Goal: Task Accomplishment & Management: Manage account settings

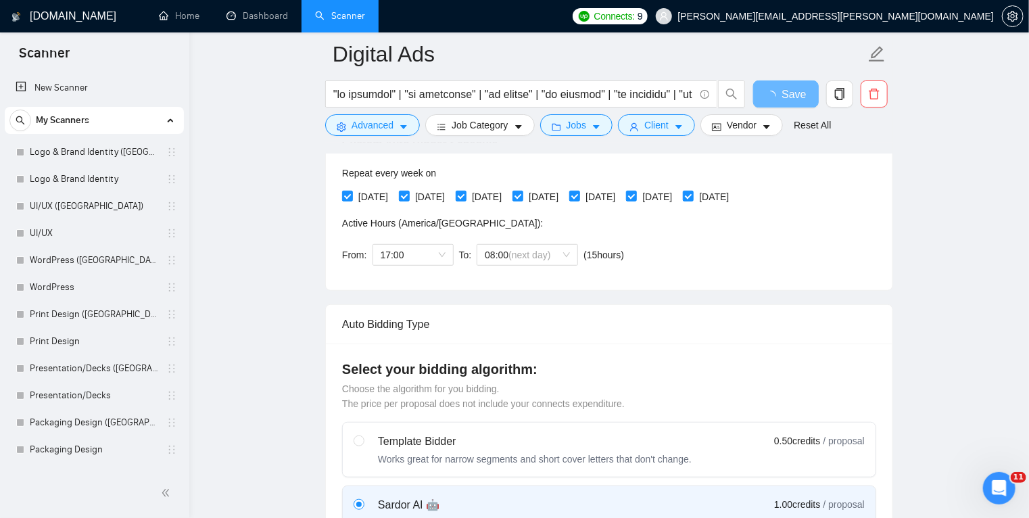
scroll to position [400, 0]
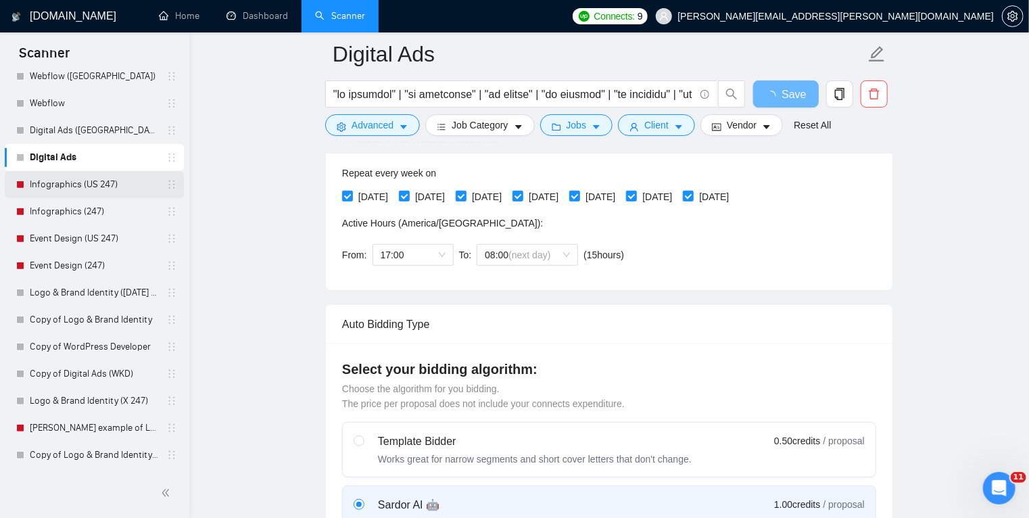
click at [85, 185] on link "Infographics (US 247)" at bounding box center [94, 184] width 129 height 27
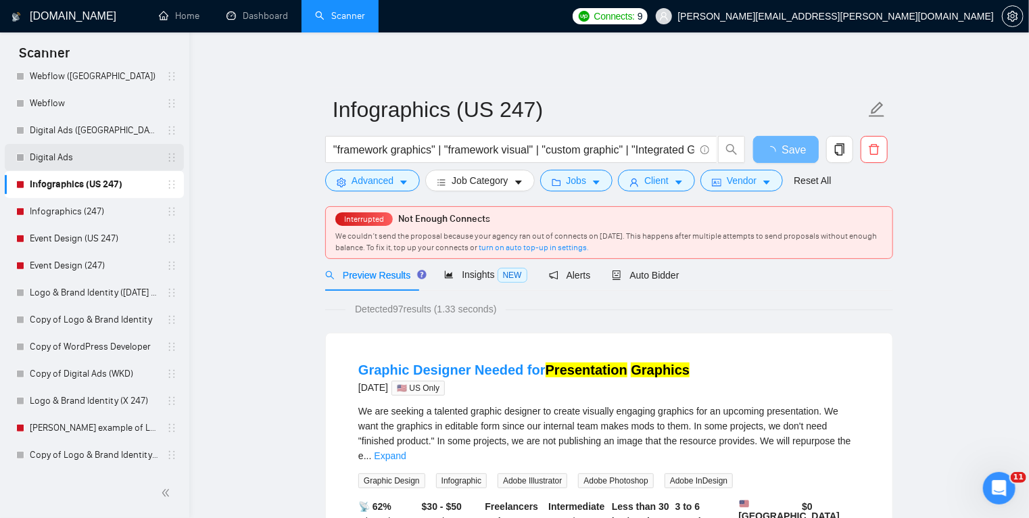
click at [100, 157] on link "Digital Ads" at bounding box center [94, 157] width 129 height 27
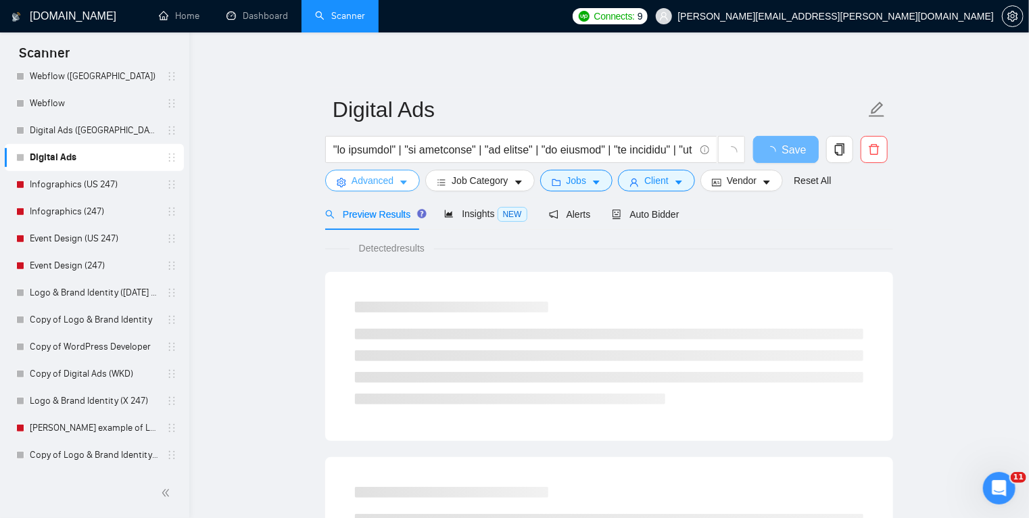
click at [400, 182] on icon "caret-down" at bounding box center [403, 183] width 7 height 4
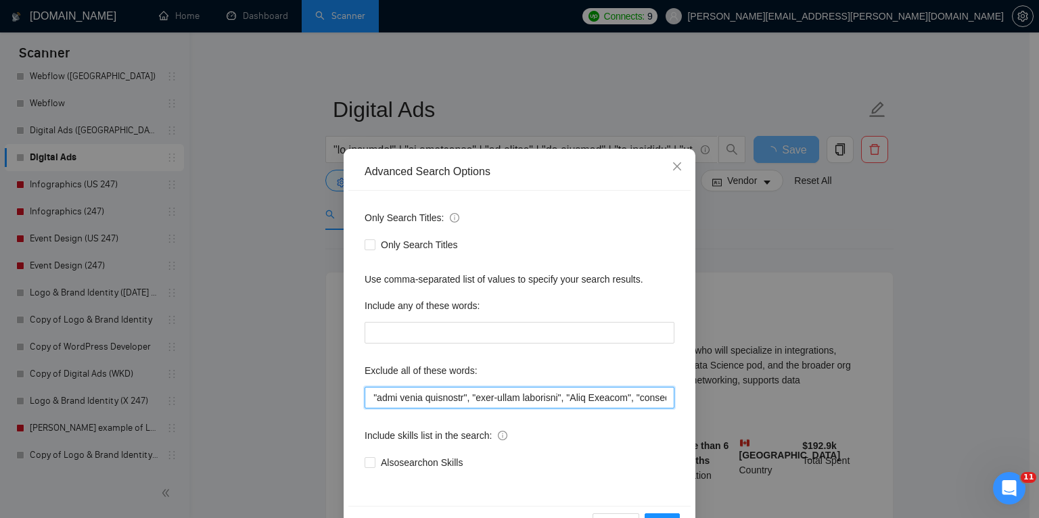
scroll to position [0, 484]
drag, startPoint x: 367, startPoint y: 396, endPoint x: 512, endPoint y: 403, distance: 144.9
click at [512, 403] on input "text" at bounding box center [520, 398] width 310 height 22
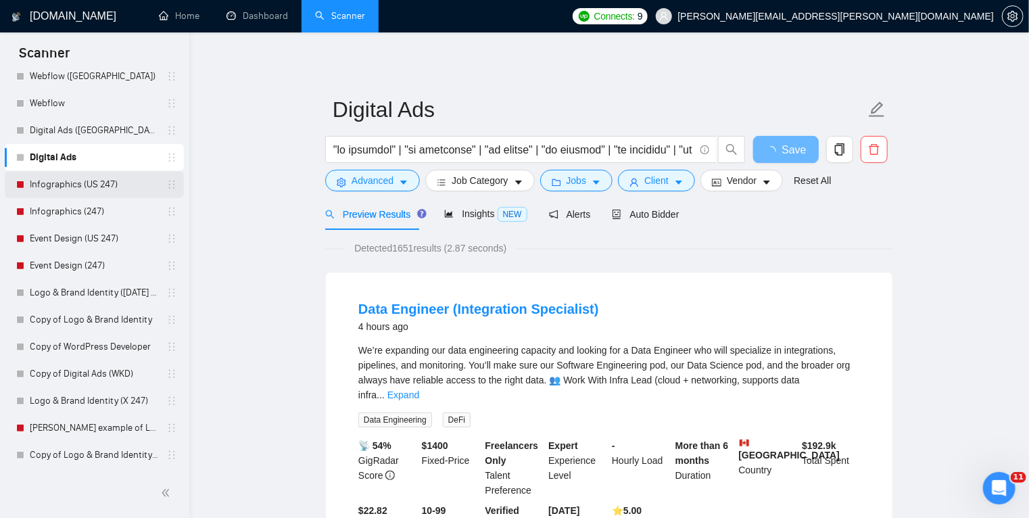
click at [76, 182] on link "Infographics (US 247)" at bounding box center [94, 184] width 129 height 27
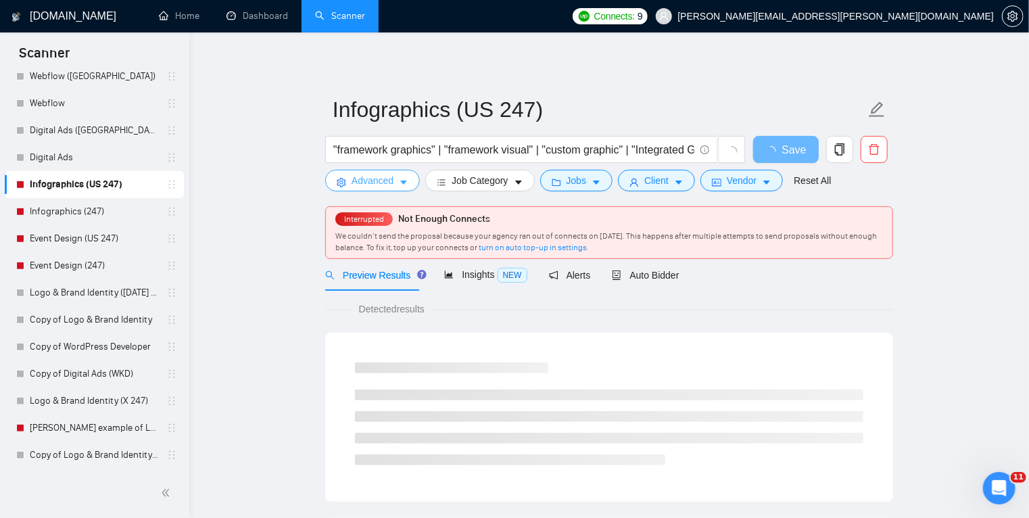
click at [400, 173] on button "Advanced" at bounding box center [372, 181] width 95 height 22
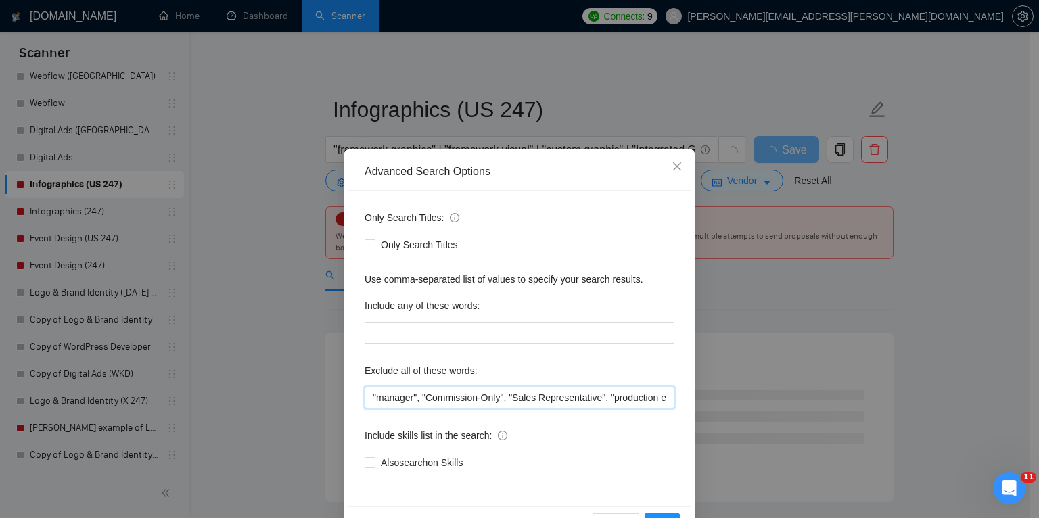
click at [371, 403] on input ""manager", "Commission-Only", "Sales Representative", "production editor", tabl…" at bounding box center [520, 398] width 310 height 22
paste input ""FBA", "amazon expert", "Supply Chain", "Logistics Facilitator", consultant, tr…"
type input ""FBA", "amazon expert", "Supply Chain", "Logistics Facilitator", consultant, tr…"
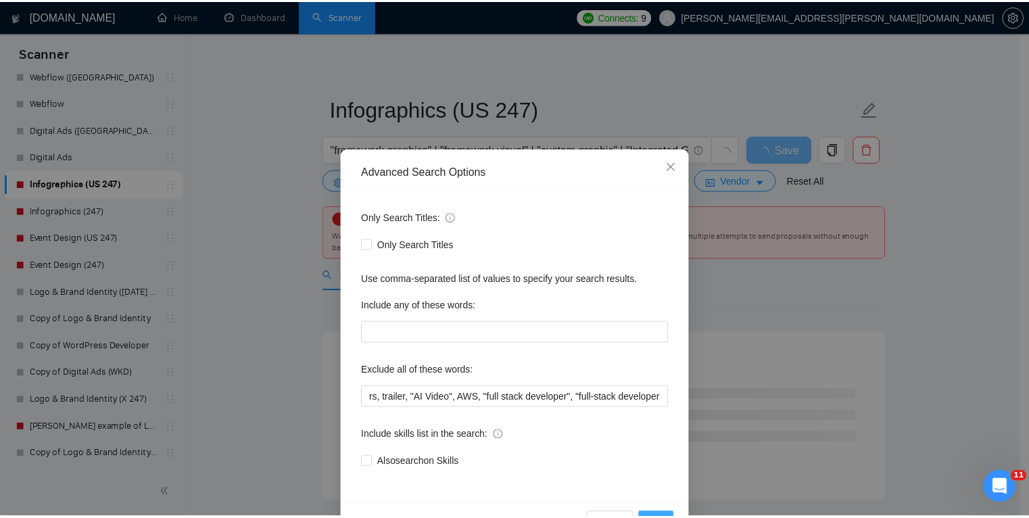
scroll to position [0, 0]
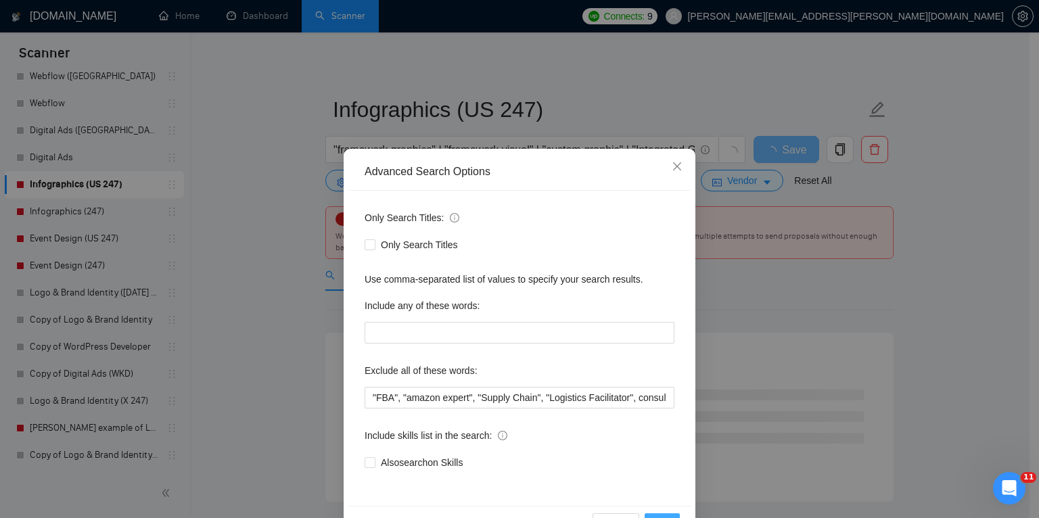
click at [658, 514] on button "OK" at bounding box center [662, 524] width 35 height 22
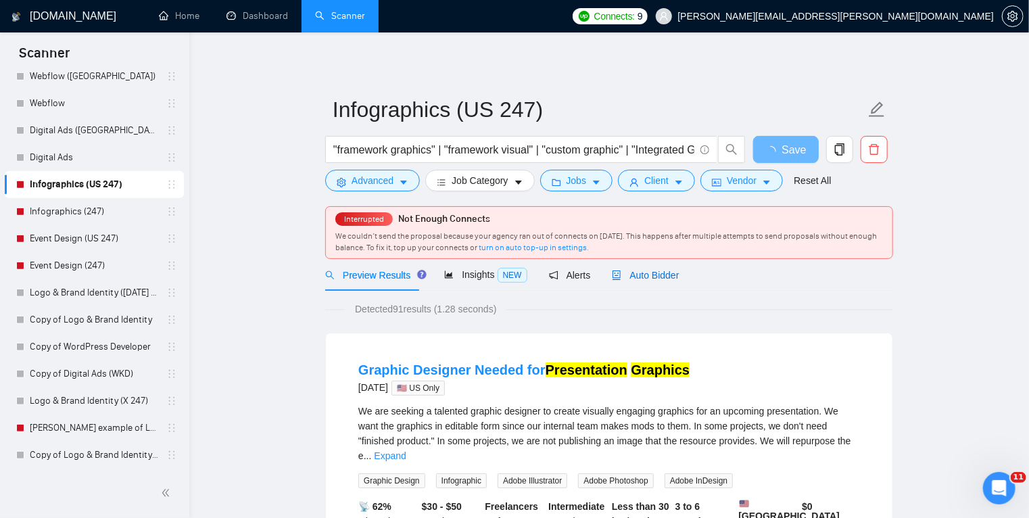
click at [650, 273] on span "Auto Bidder" at bounding box center [645, 275] width 67 height 11
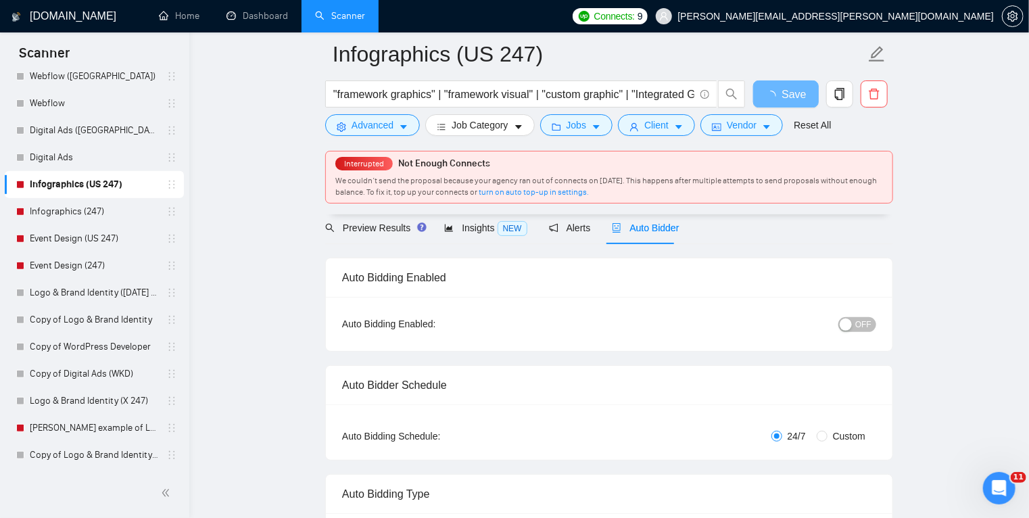
scroll to position [84, 0]
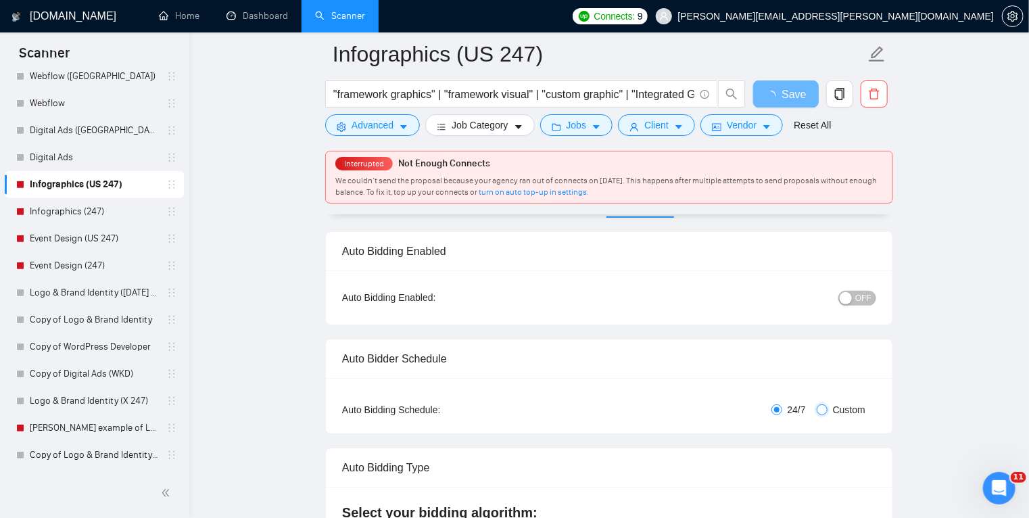
click at [828, 409] on input "Custom" at bounding box center [822, 409] width 11 height 11
radio input "true"
radio input "false"
checkbox input "true"
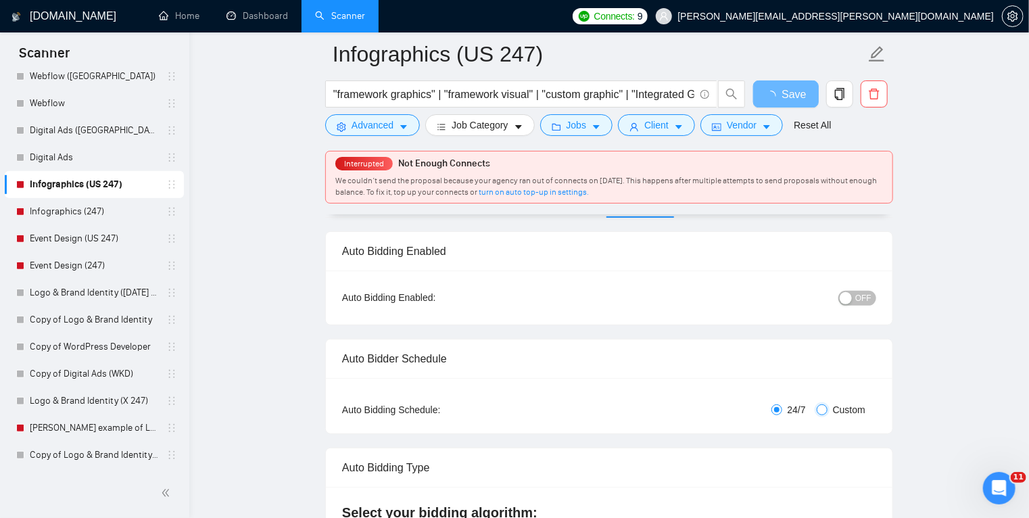
checkbox input "true"
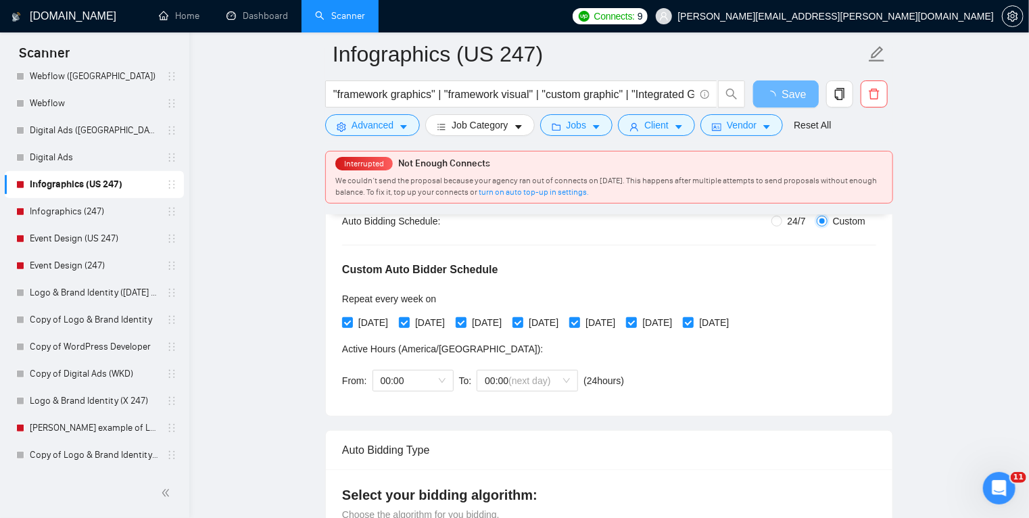
scroll to position [287, 0]
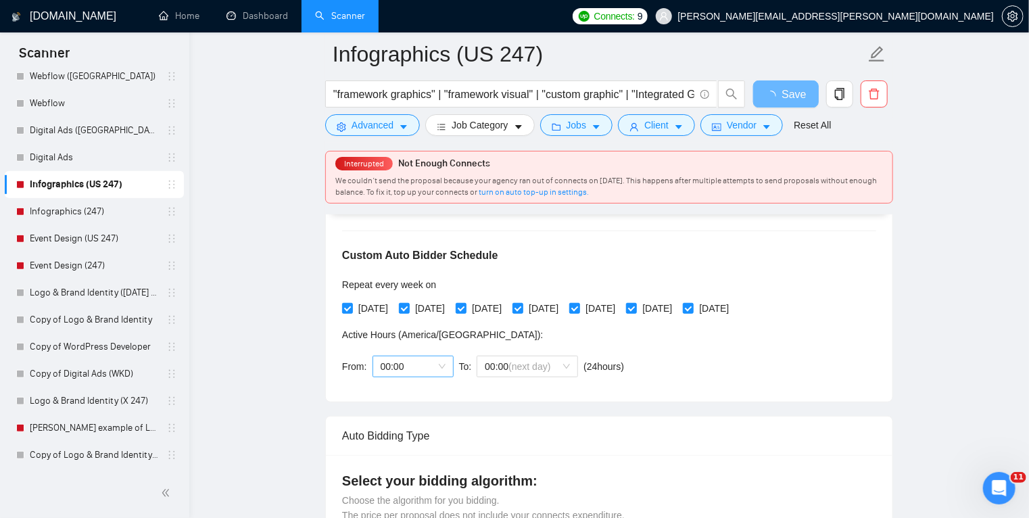
click at [419, 359] on span "00:00" at bounding box center [413, 366] width 65 height 20
click at [410, 482] on div "17:00" at bounding box center [411, 483] width 65 height 15
click at [519, 365] on span "(next day)" at bounding box center [530, 366] width 42 height 11
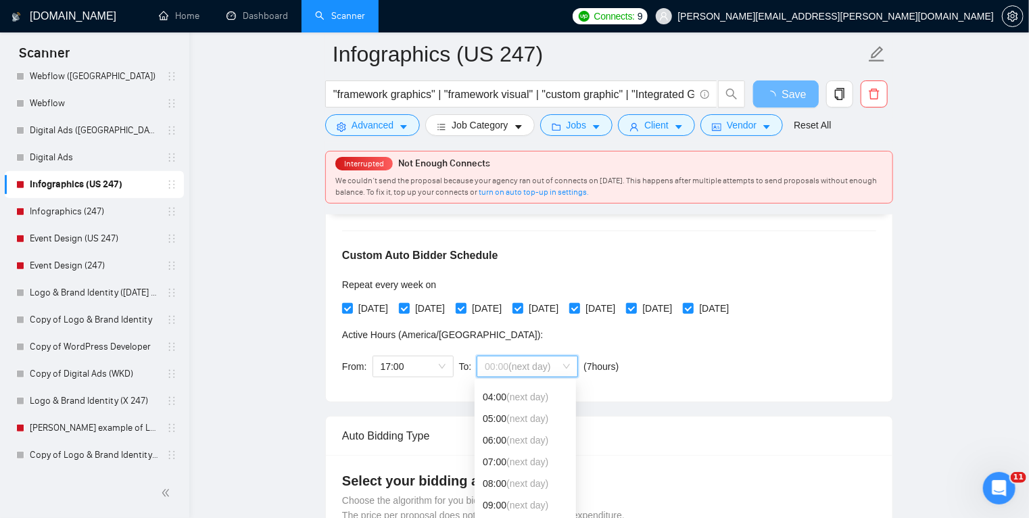
scroll to position [83, 0]
click at [496, 488] on div "08:00 (next day)" at bounding box center [525, 483] width 85 height 15
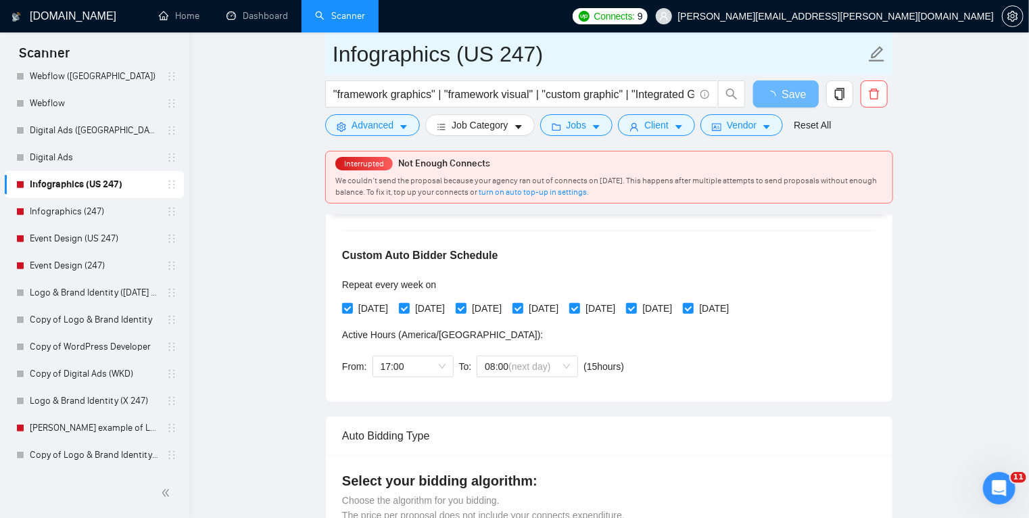
drag, startPoint x: 534, startPoint y: 57, endPoint x: 498, endPoint y: 53, distance: 36.0
click at [498, 53] on input "Infographics (US 247)" at bounding box center [599, 54] width 533 height 34
type input "Infographics ([GEOGRAPHIC_DATA])"
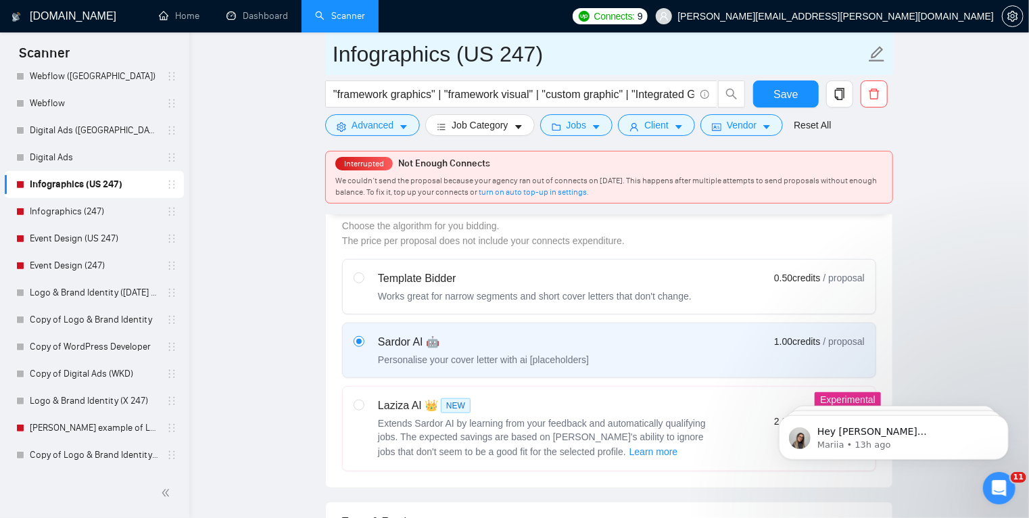
click at [533, 50] on input "Infographics (US 247)" at bounding box center [599, 54] width 533 height 34
click at [520, 50] on input "Infographics (US 247)" at bounding box center [599, 54] width 533 height 34
type input "Infographics ([GEOGRAPHIC_DATA])"
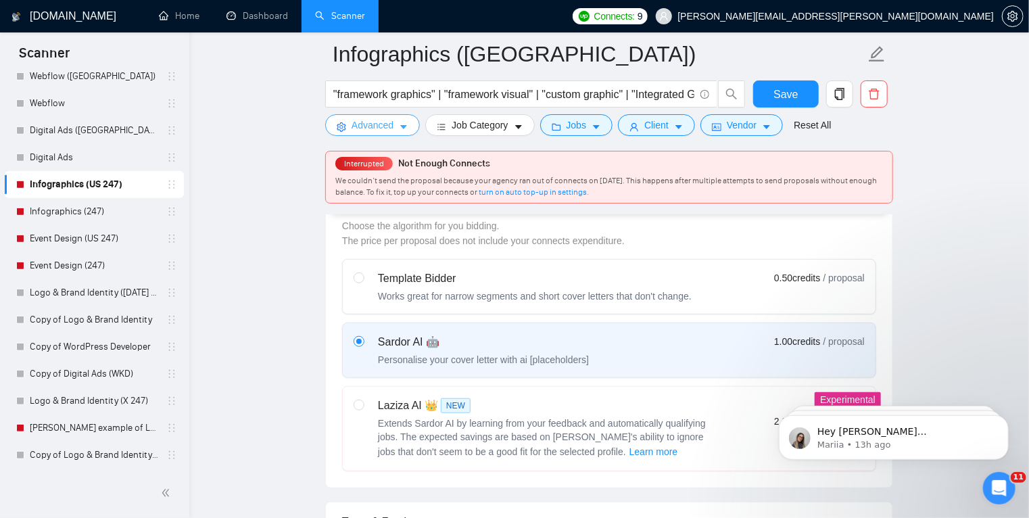
click at [395, 126] on button "Advanced" at bounding box center [372, 125] width 95 height 22
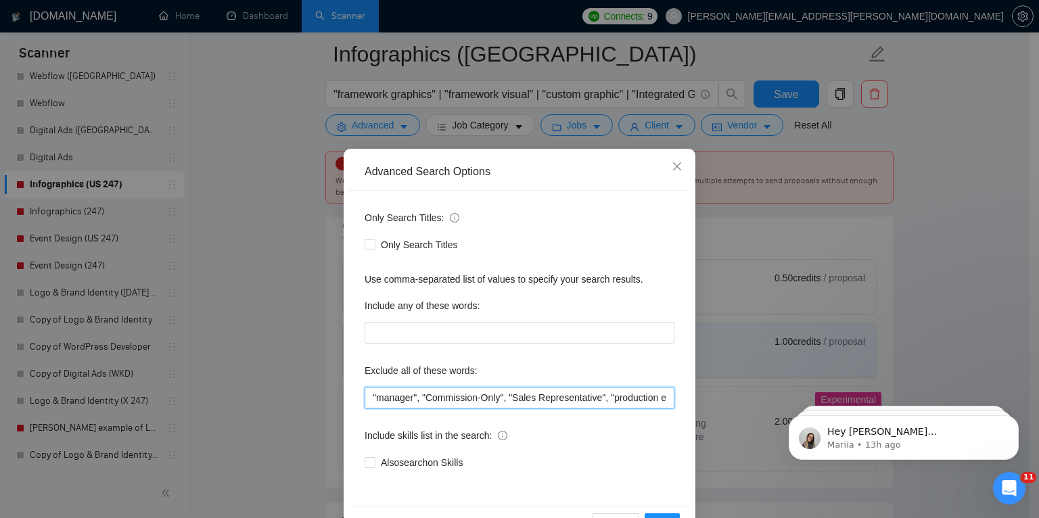
click at [371, 400] on input ""manager", "Commission-Only", "Sales Representative", "production editor", tabl…" at bounding box center [520, 398] width 310 height 22
paste input ""FBA", "amazon expert", "Supply Chain", "Logistics Facilitator", consultant, tr…"
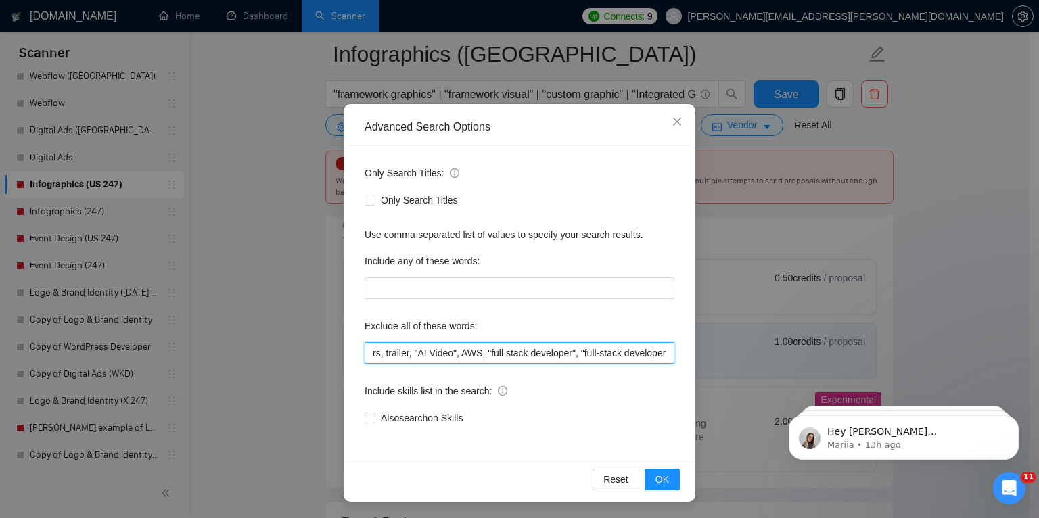
type input ""FBA", "amazon expert", "Supply Chain", "Logistics Facilitator", consultant, tr…"
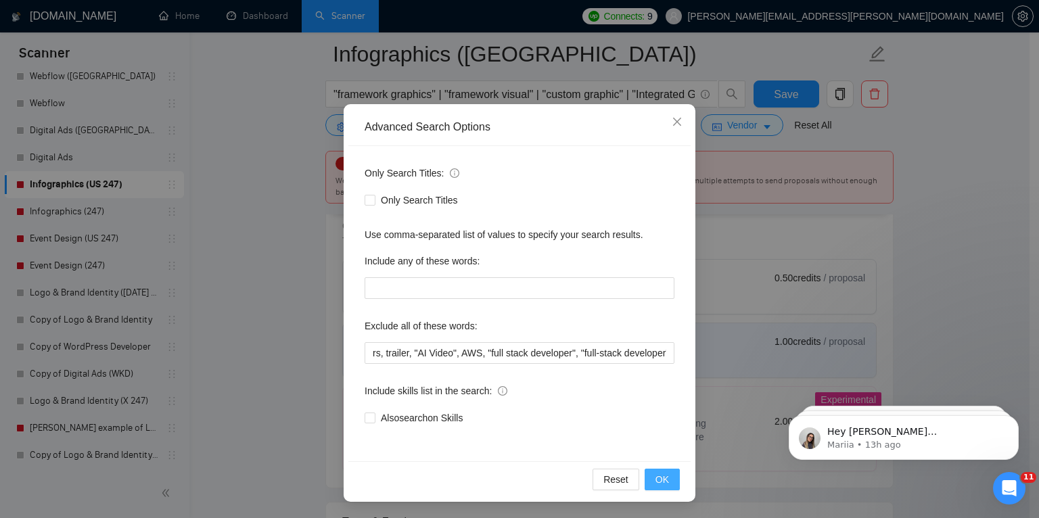
click at [660, 484] on span "OK" at bounding box center [662, 479] width 14 height 15
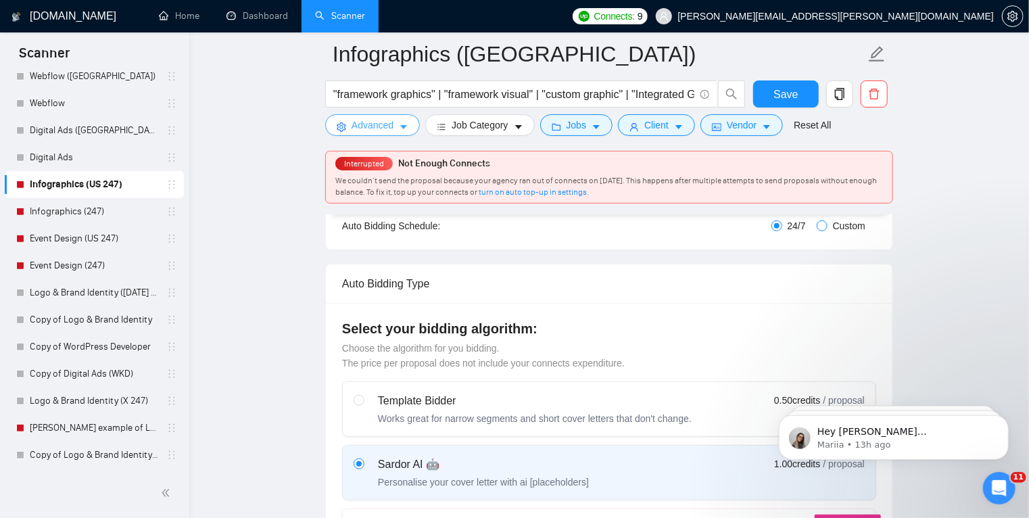
scroll to position [268, 0]
click at [822, 223] on input "Custom" at bounding box center [822, 226] width 11 height 11
radio input "true"
radio input "false"
checkbox input "true"
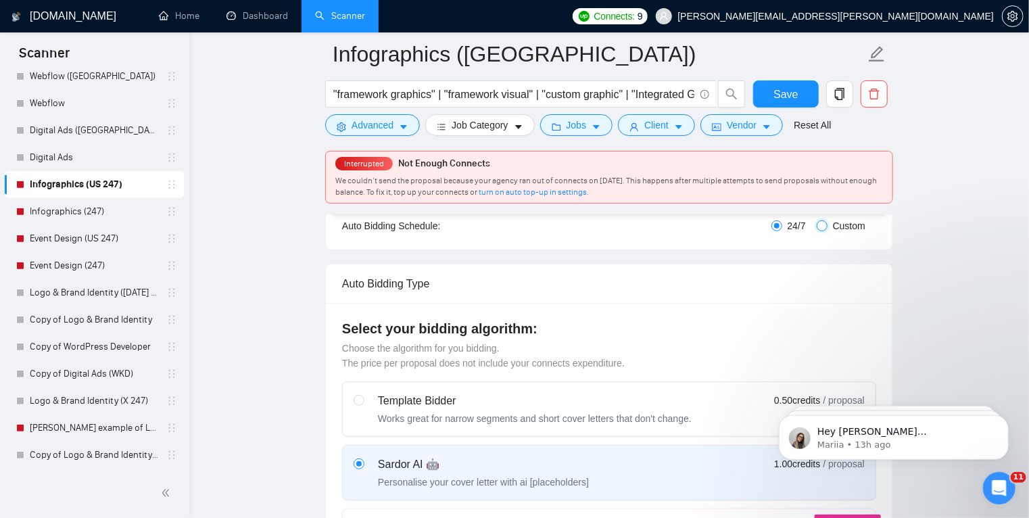
checkbox input "true"
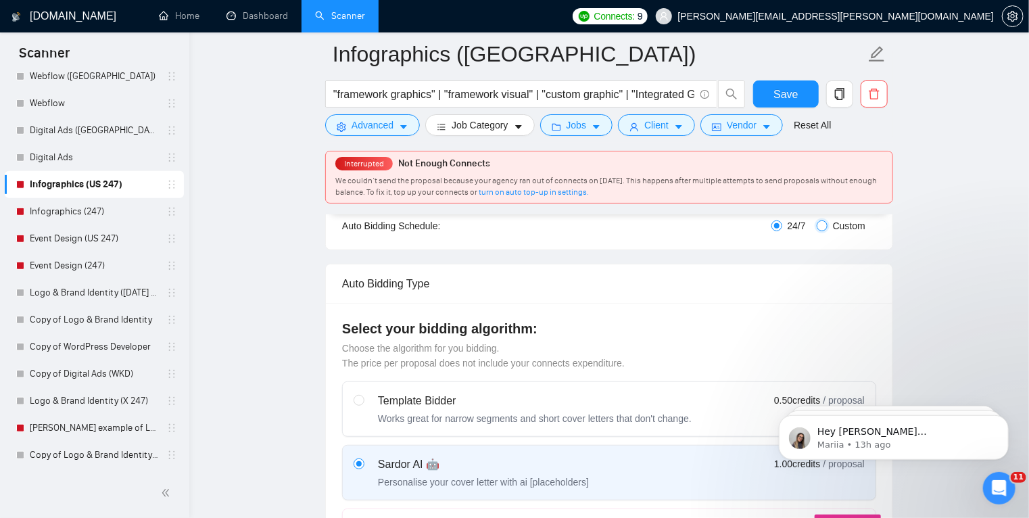
checkbox input "true"
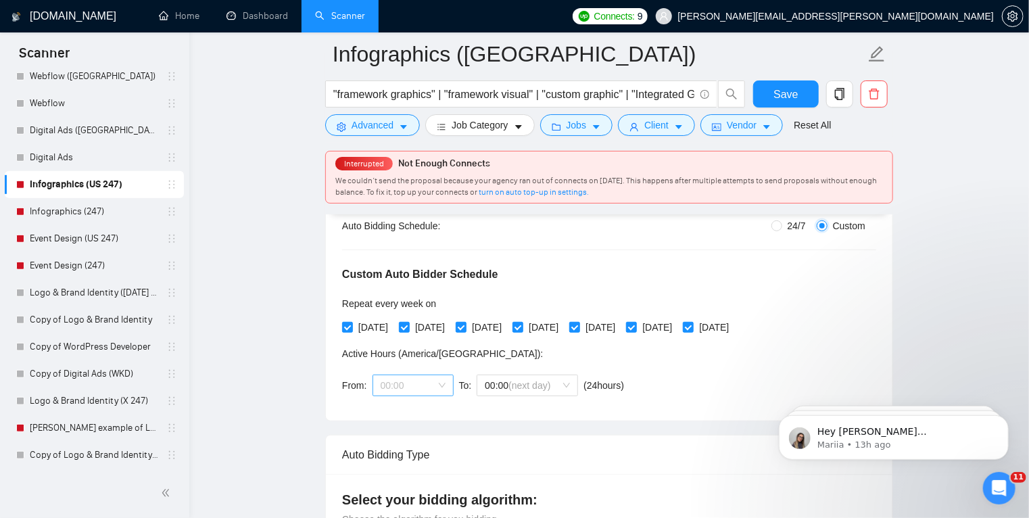
click at [438, 387] on span "00:00" at bounding box center [413, 385] width 65 height 20
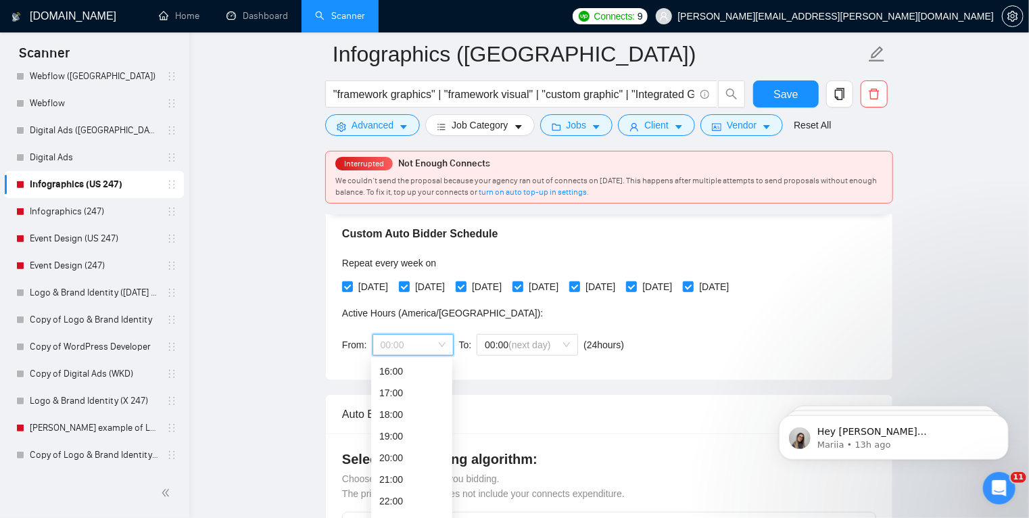
scroll to position [309, 0]
click at [396, 398] on div "17:00" at bounding box center [411, 392] width 65 height 15
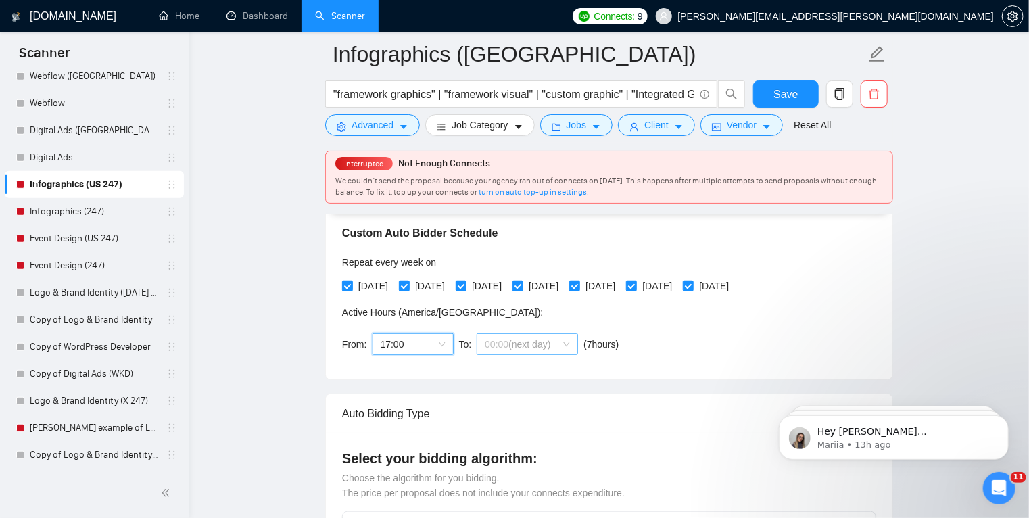
click at [555, 338] on span "00:00 (next day)" at bounding box center [527, 344] width 85 height 20
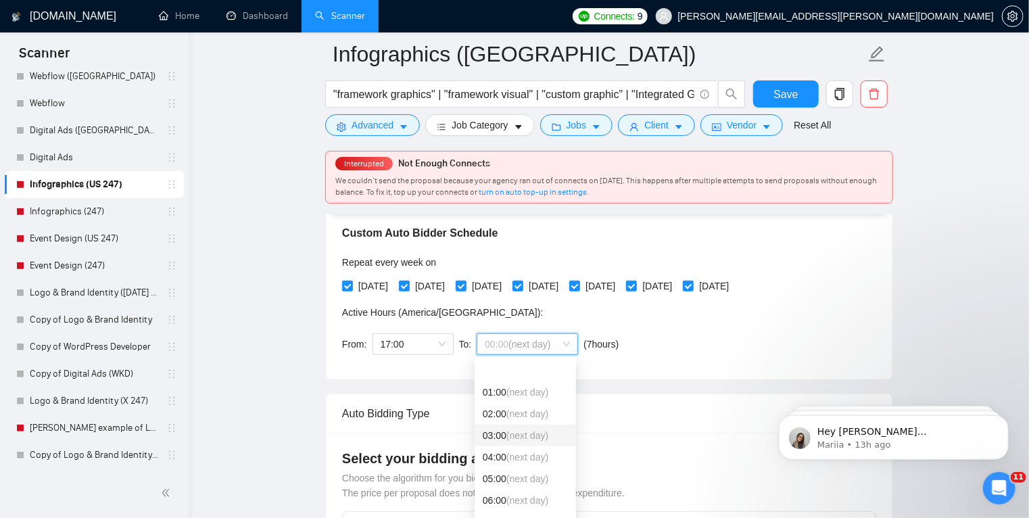
scroll to position [40, 0]
click at [523, 499] on span "(next day)" at bounding box center [528, 504] width 42 height 11
click at [690, 338] on div "Custom Auto Bidder Schedule Repeat every week on Monday Tuesday Wednesday Thurs…" at bounding box center [609, 277] width 534 height 171
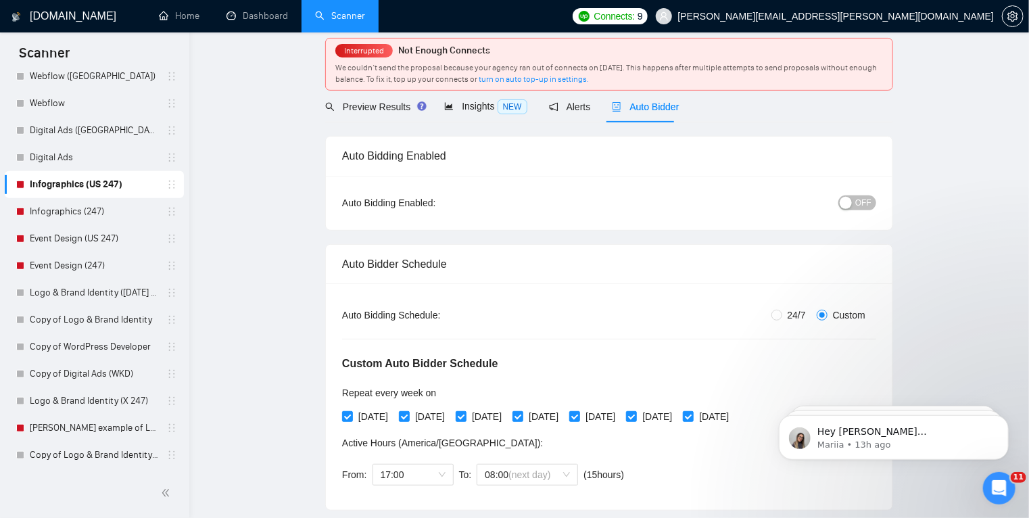
scroll to position [0, 0]
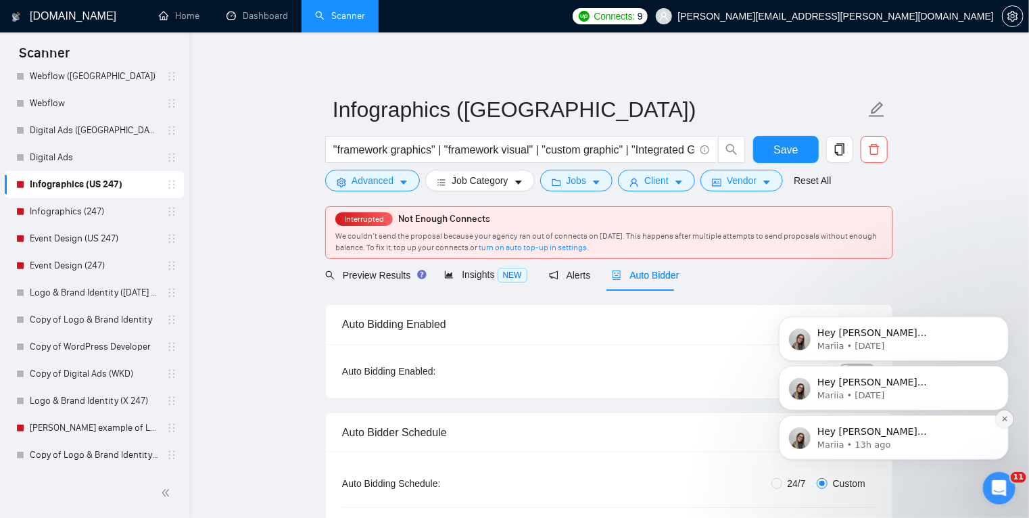
click at [1004, 420] on icon "Dismiss notification" at bounding box center [1004, 418] width 7 height 7
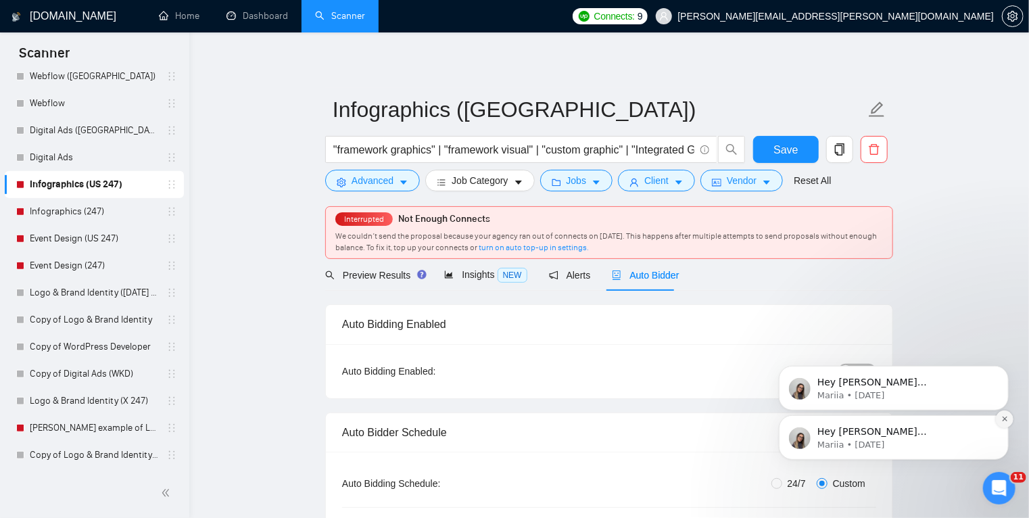
click at [1006, 423] on button "Dismiss notification" at bounding box center [1005, 419] width 18 height 18
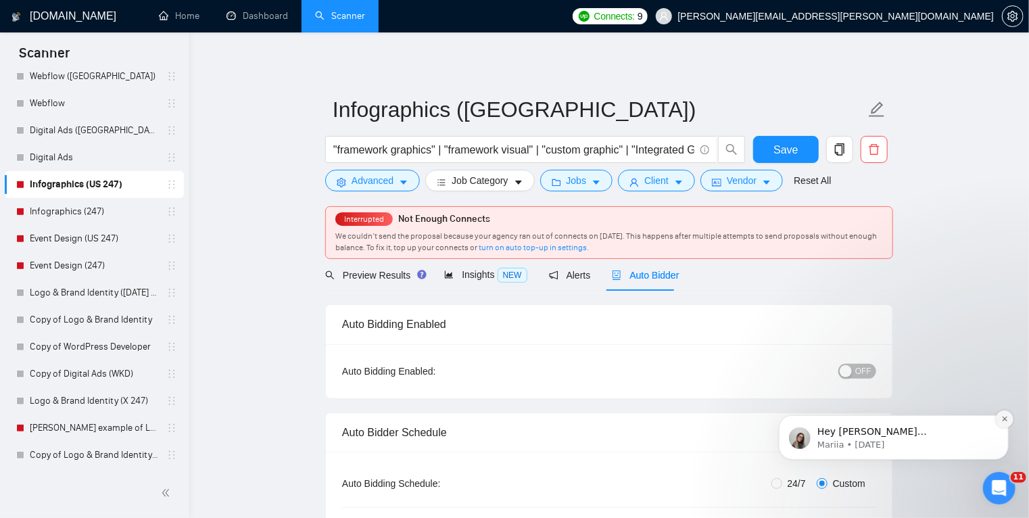
click at [1006, 423] on button "Dismiss notification" at bounding box center [1005, 419] width 18 height 18
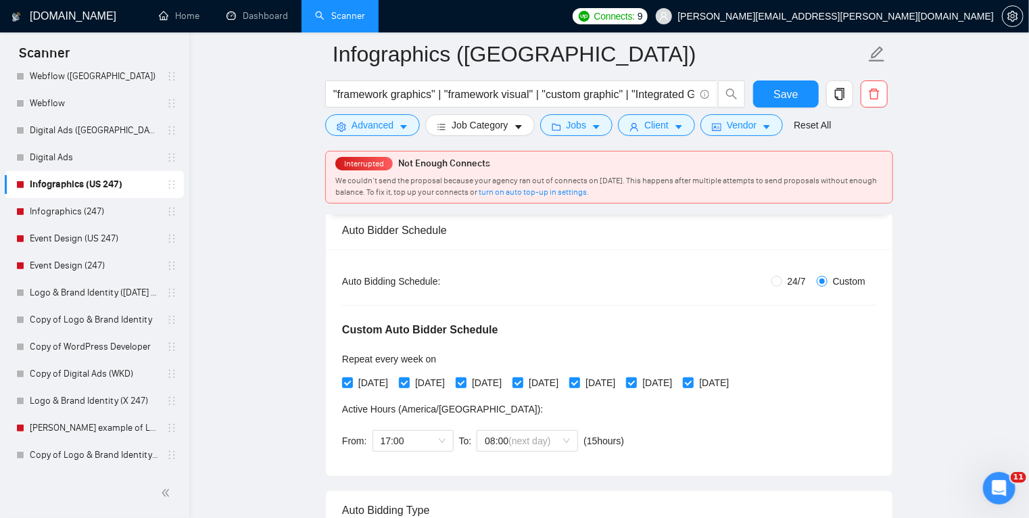
scroll to position [273, 0]
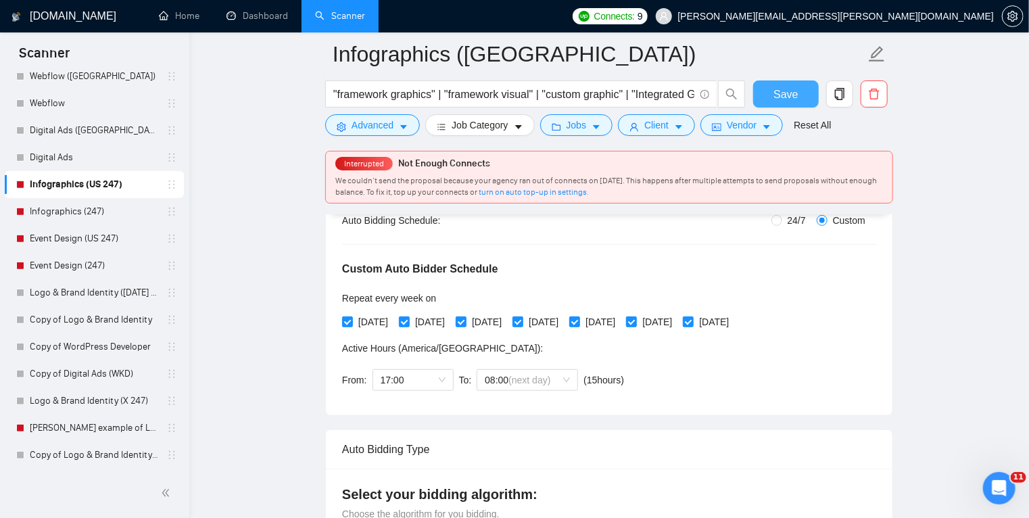
click at [787, 94] on span "Save" at bounding box center [786, 94] width 24 height 17
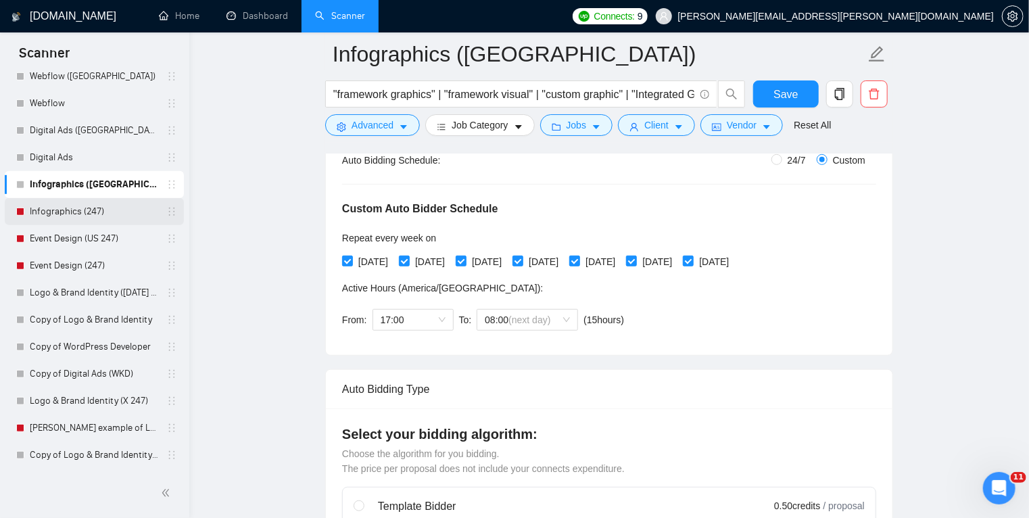
click at [79, 214] on link "Infographics (247)" at bounding box center [94, 211] width 129 height 27
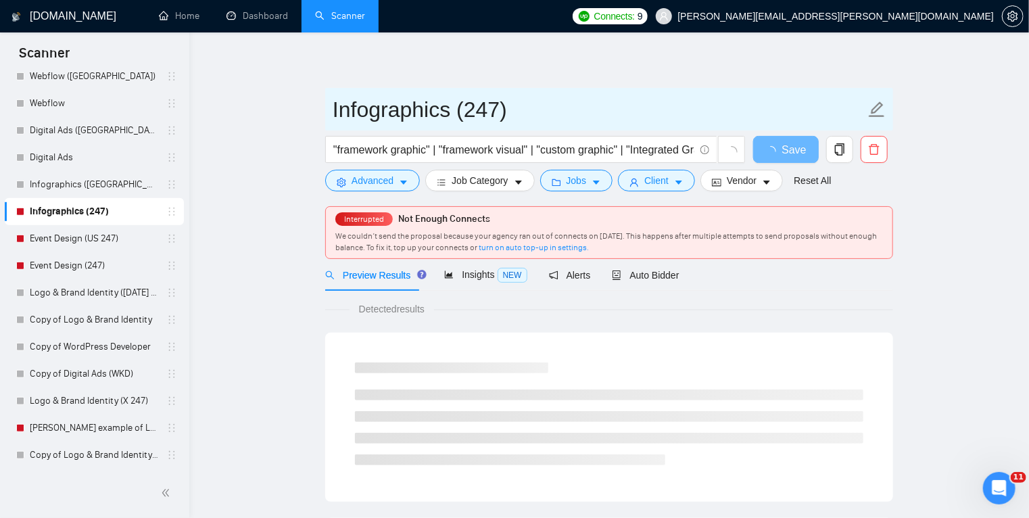
click at [489, 112] on input "Infographics (247)" at bounding box center [599, 110] width 533 height 34
type input "Infographics"
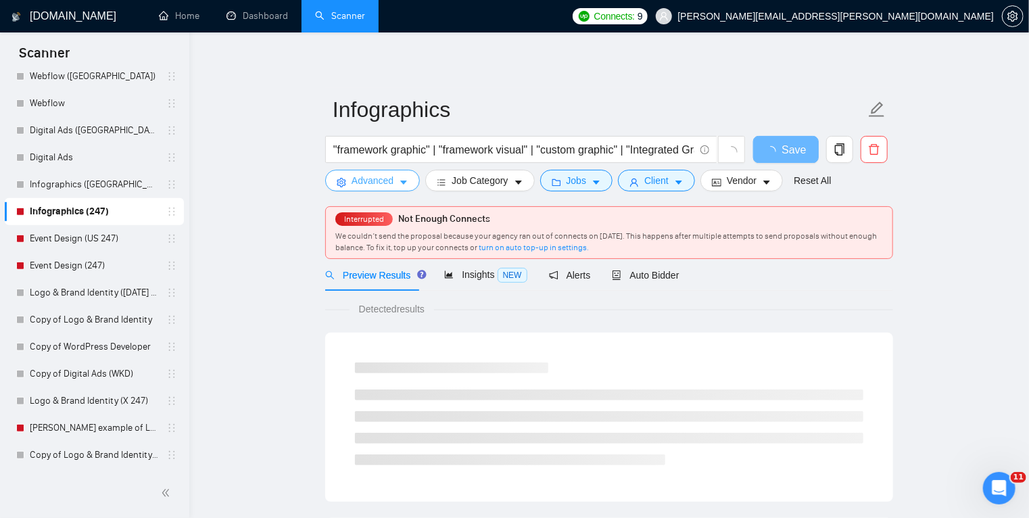
click at [379, 181] on span "Advanced" at bounding box center [373, 180] width 42 height 15
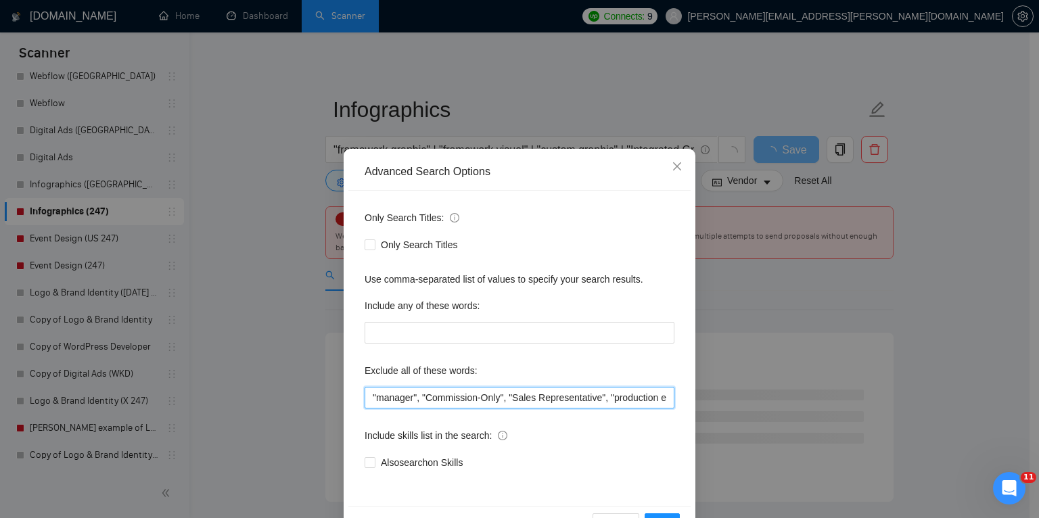
click at [368, 400] on input ""manager", "Commission-Only", "Sales Representative", "production editor", tabl…" at bounding box center [520, 398] width 310 height 22
paste input ""FBA", "amazon expert", "Supply Chain", "Logistics Facilitator", consultant, tr…"
type input ""FBA", "amazon expert", "Supply Chain", "Logistics Facilitator", consultant, tr…"
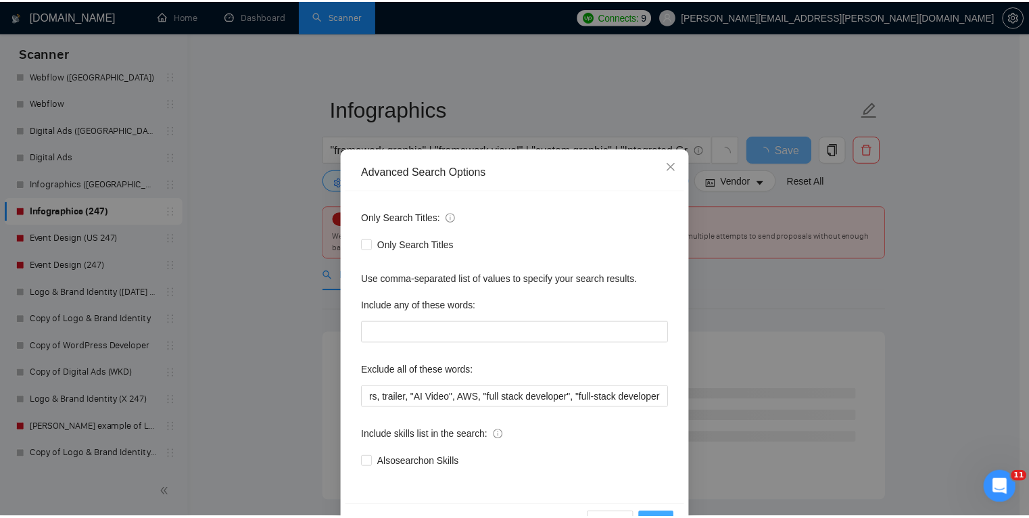
scroll to position [0, 0]
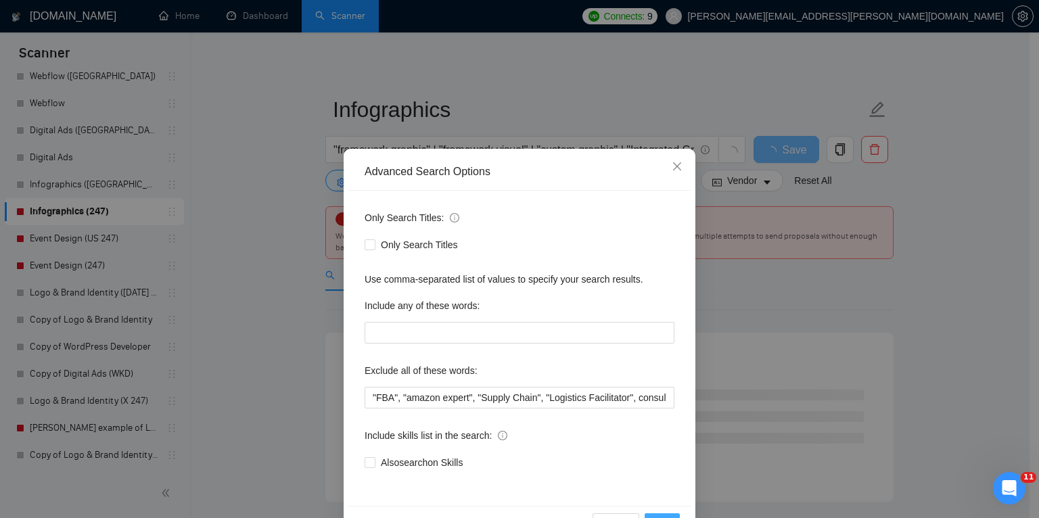
click at [656, 517] on span "OK" at bounding box center [662, 524] width 14 height 15
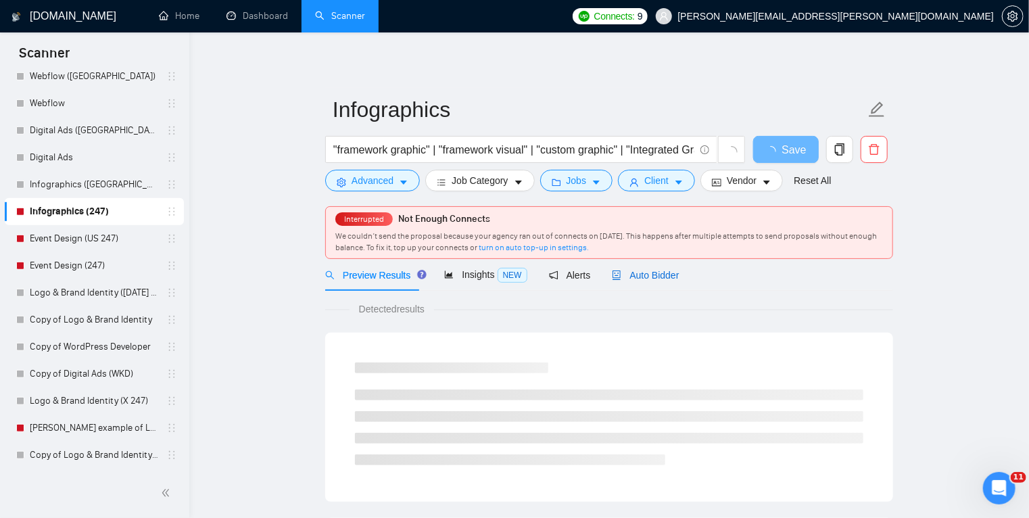
click at [632, 276] on span "Auto Bidder" at bounding box center [645, 275] width 67 height 11
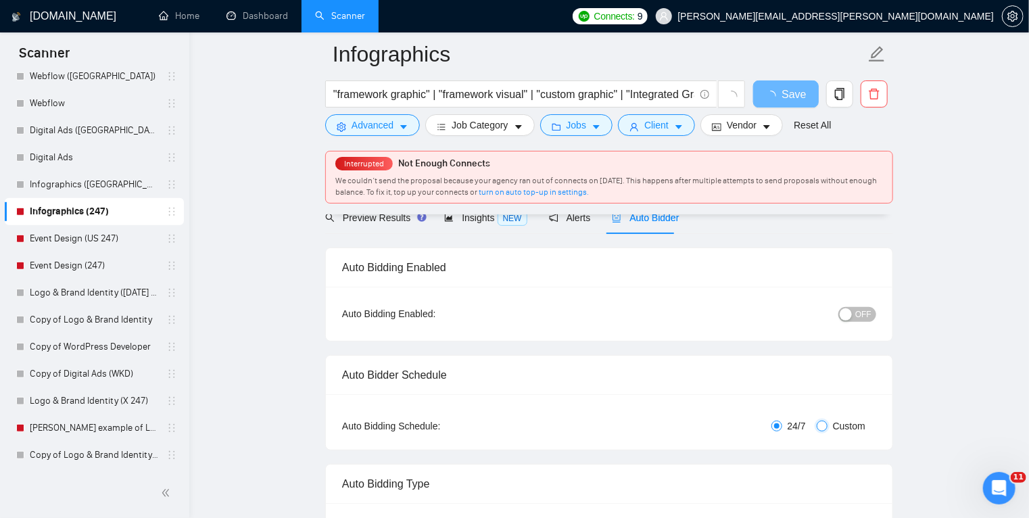
click at [824, 424] on input "Custom" at bounding box center [822, 426] width 11 height 11
radio input "true"
radio input "false"
checkbox input "true"
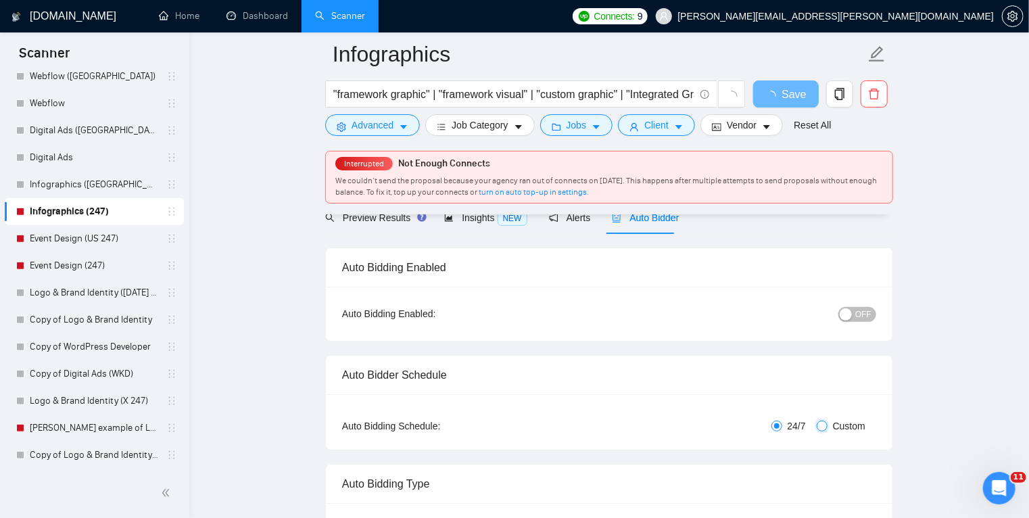
checkbox input "true"
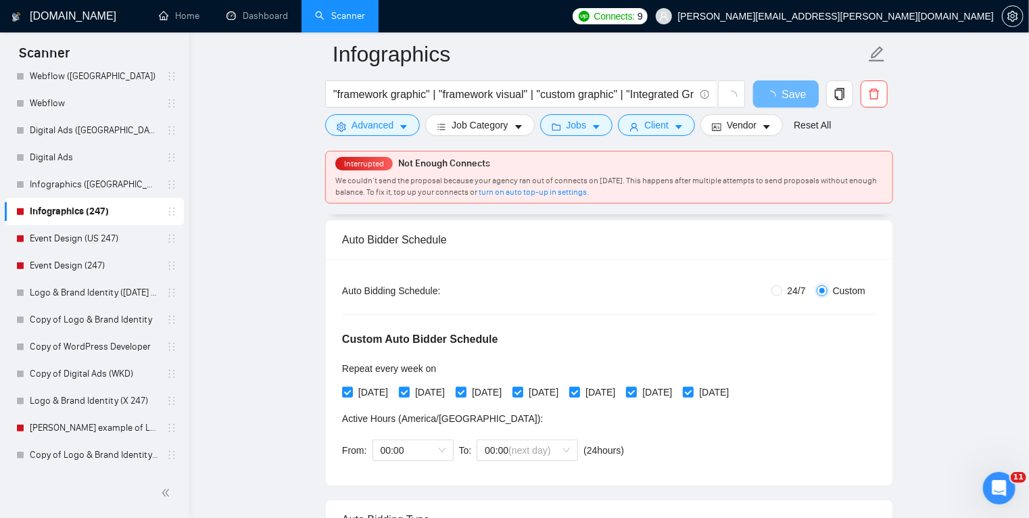
scroll to position [208, 0]
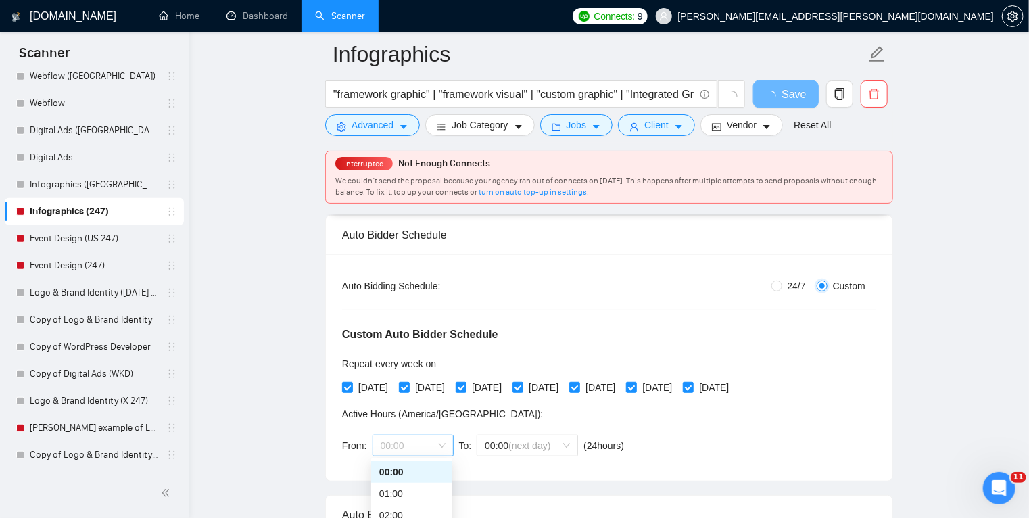
click at [425, 443] on span "00:00" at bounding box center [413, 446] width 65 height 20
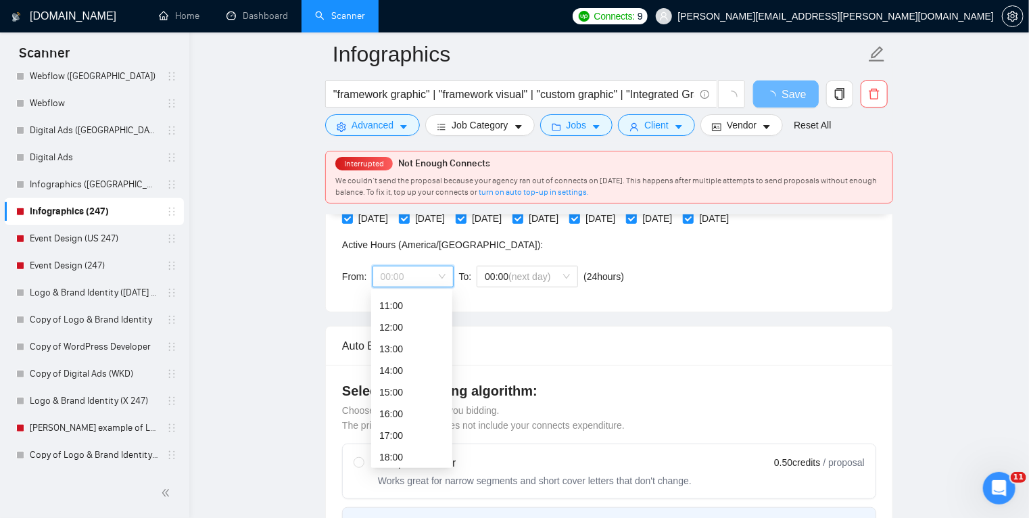
scroll to position [241, 0]
click at [400, 438] on div "17:00" at bounding box center [411, 430] width 81 height 22
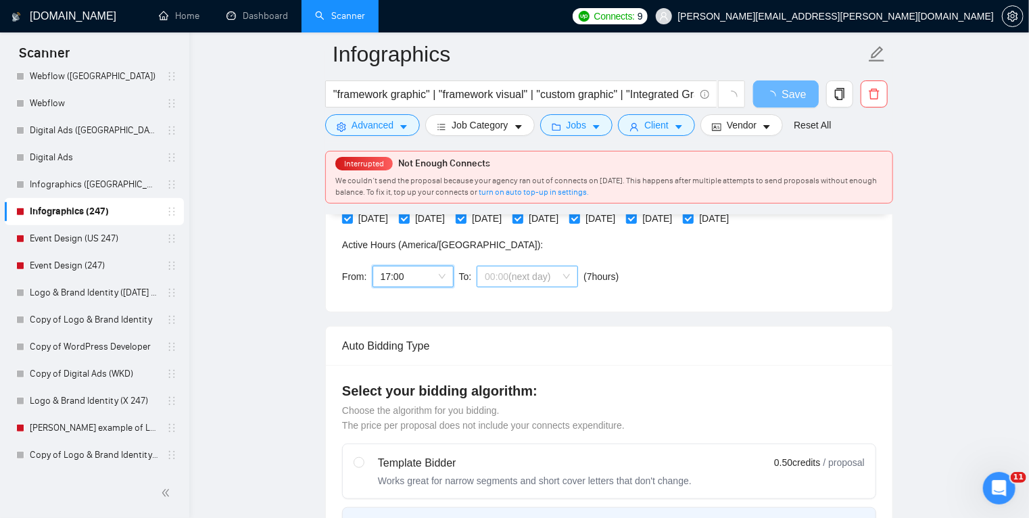
click at [563, 269] on span "00:00 (next day)" at bounding box center [527, 276] width 85 height 20
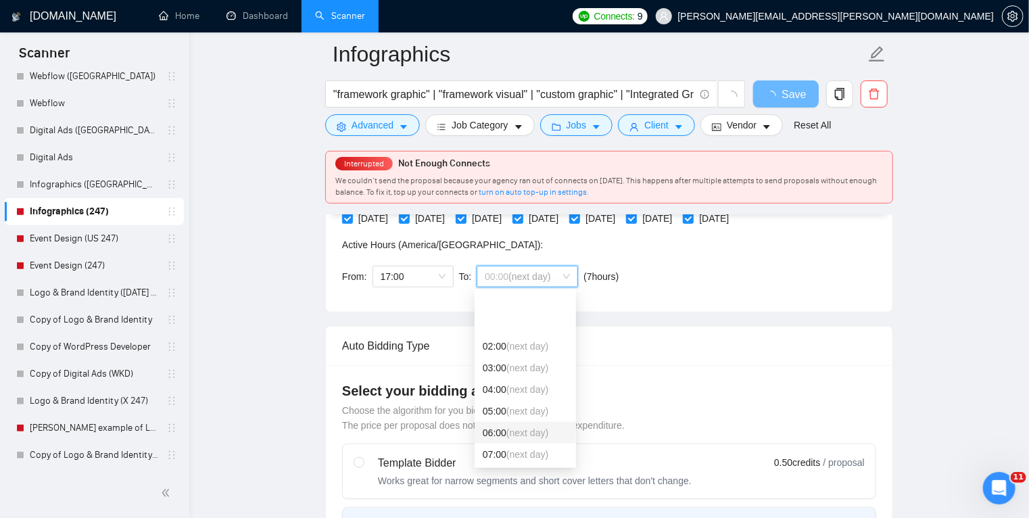
scroll to position [72, 0]
click at [519, 404] on span "(next day)" at bounding box center [528, 404] width 42 height 11
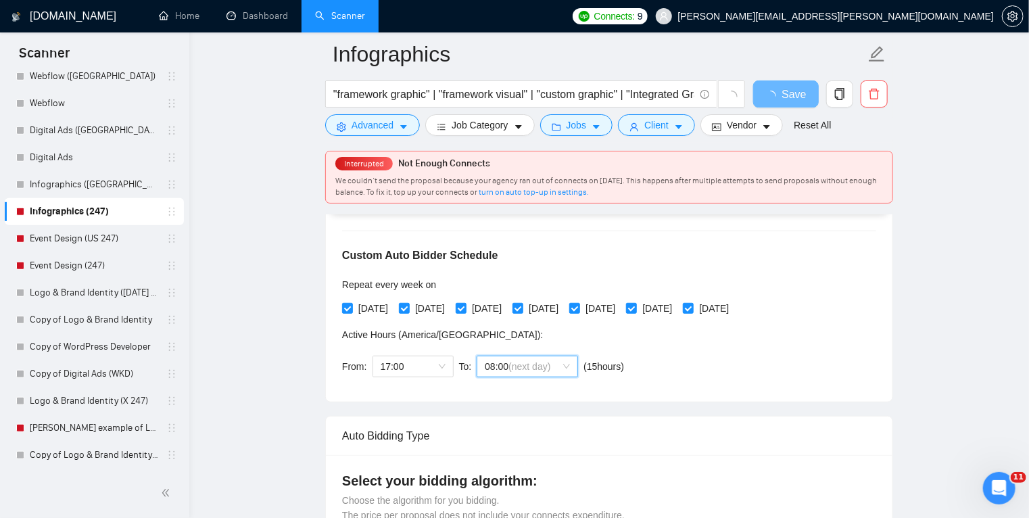
scroll to position [287, 0]
click at [793, 96] on div "Reset all filters" at bounding box center [807, 99] width 73 height 23
click at [785, 97] on span "Save" at bounding box center [786, 94] width 24 height 17
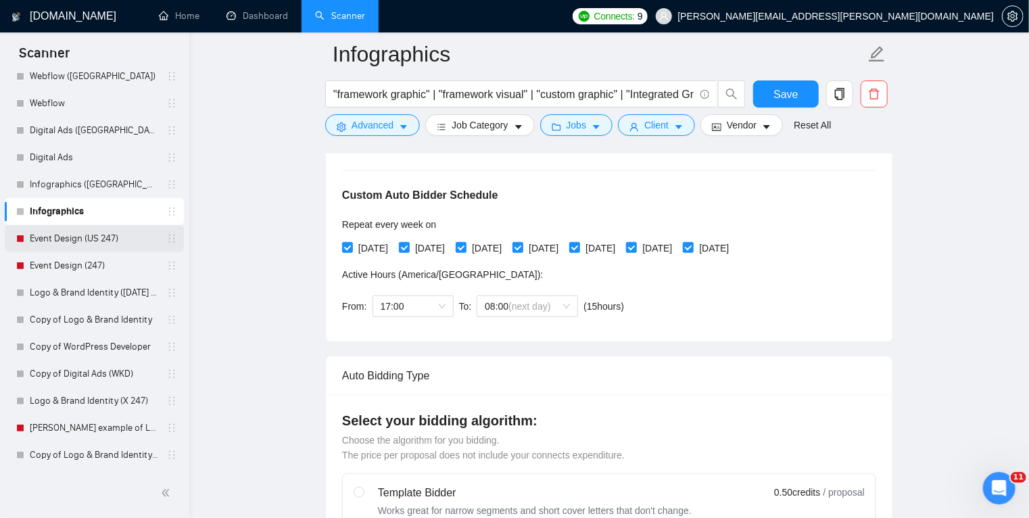
click at [80, 234] on link "Event Design (US 247)" at bounding box center [94, 238] width 129 height 27
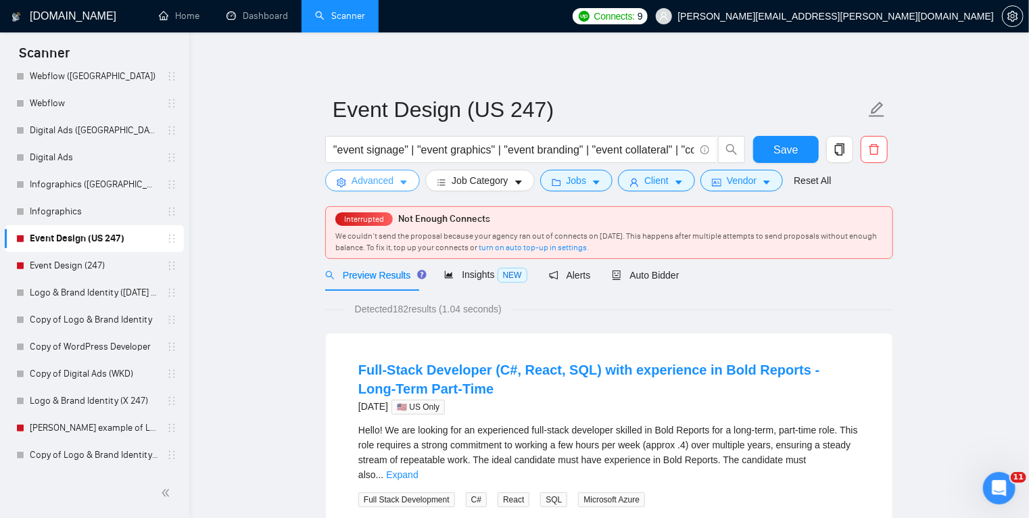
click at [402, 185] on icon "caret-down" at bounding box center [403, 182] width 9 height 9
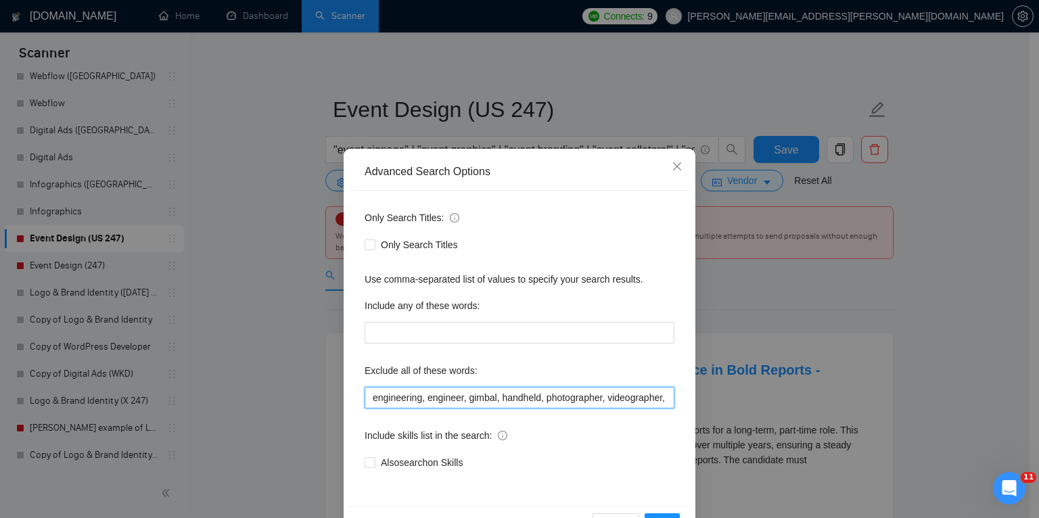
click at [370, 398] on input "engineering, engineer, gimbal, handheld, photographer, videographer, producer, …" at bounding box center [520, 398] width 310 height 22
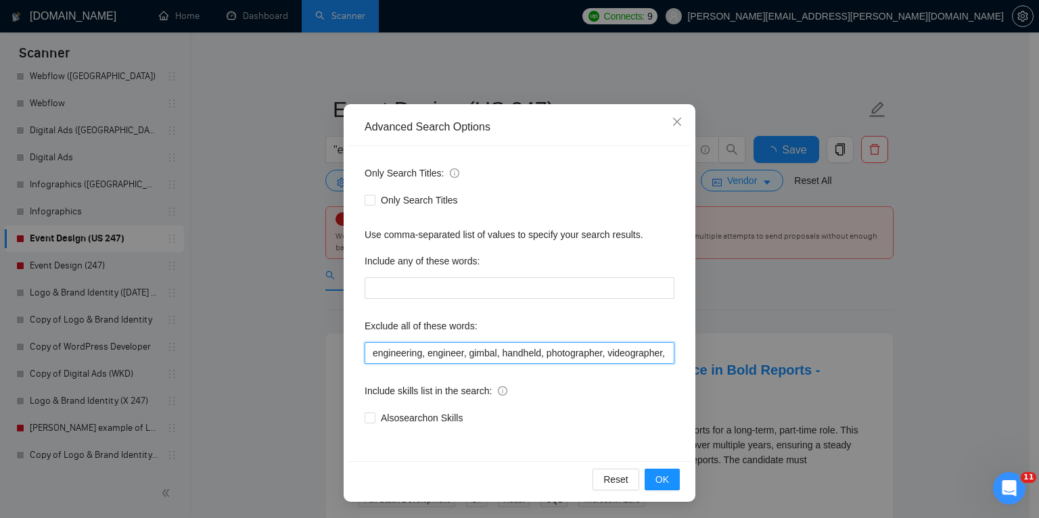
paste input ""FBA", "amazon expert", "Supply Chain", "Logistics Facilitator", consultant, tr…"
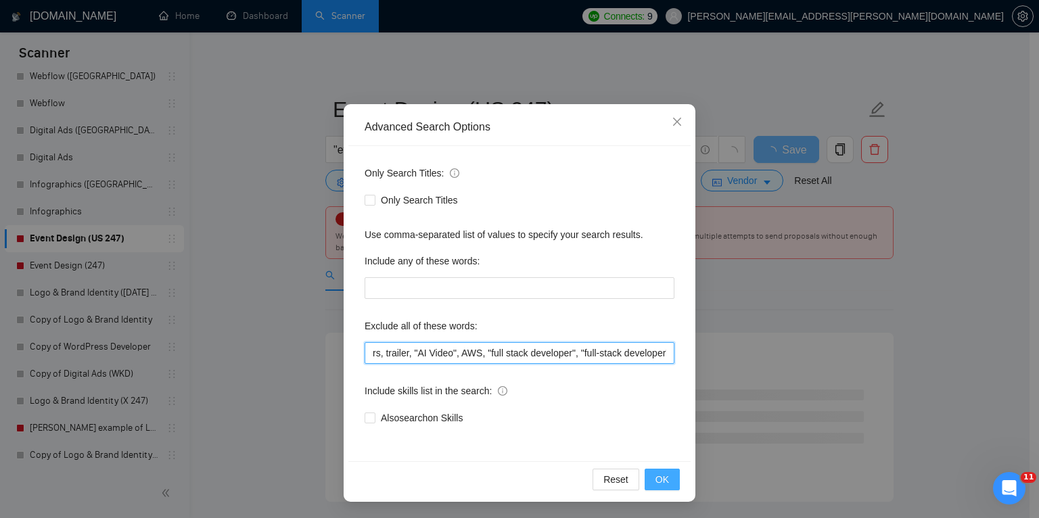
type input ""FBA", "amazon expert", "Supply Chain", "Logistics Facilitator", consultant, tr…"
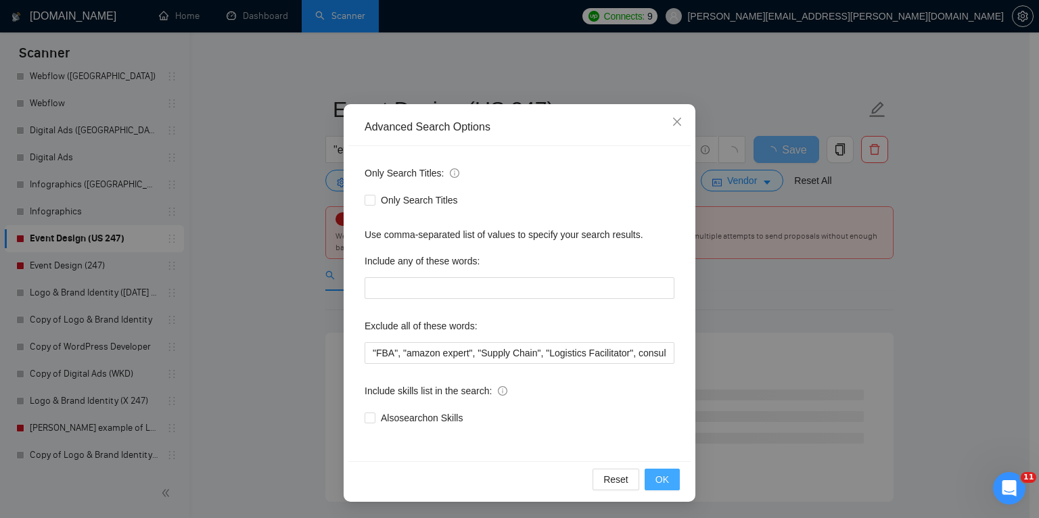
click at [655, 477] on span "OK" at bounding box center [662, 479] width 14 height 15
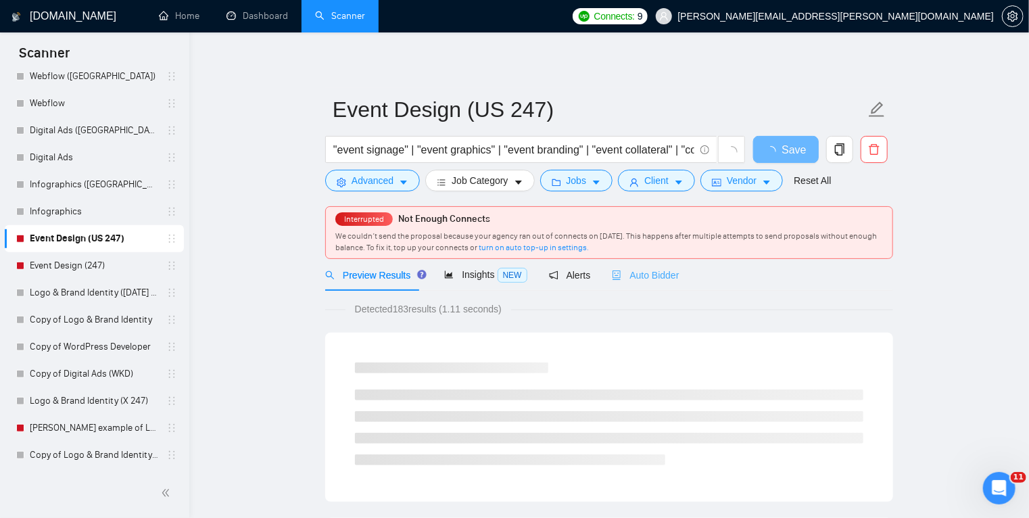
click at [649, 285] on div "Auto Bidder" at bounding box center [645, 275] width 67 height 32
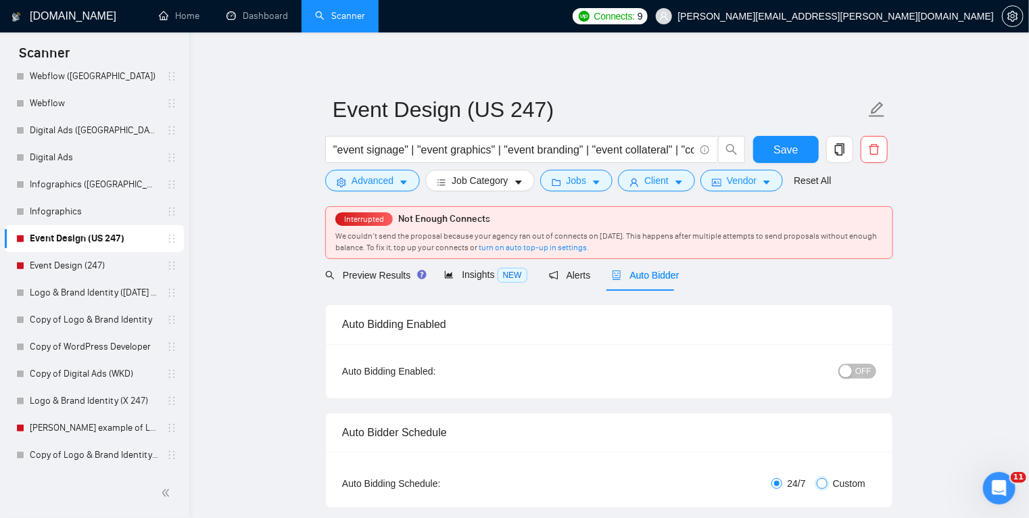
click at [820, 484] on input "Custom" at bounding box center [822, 483] width 11 height 11
radio input "true"
radio input "false"
checkbox input "true"
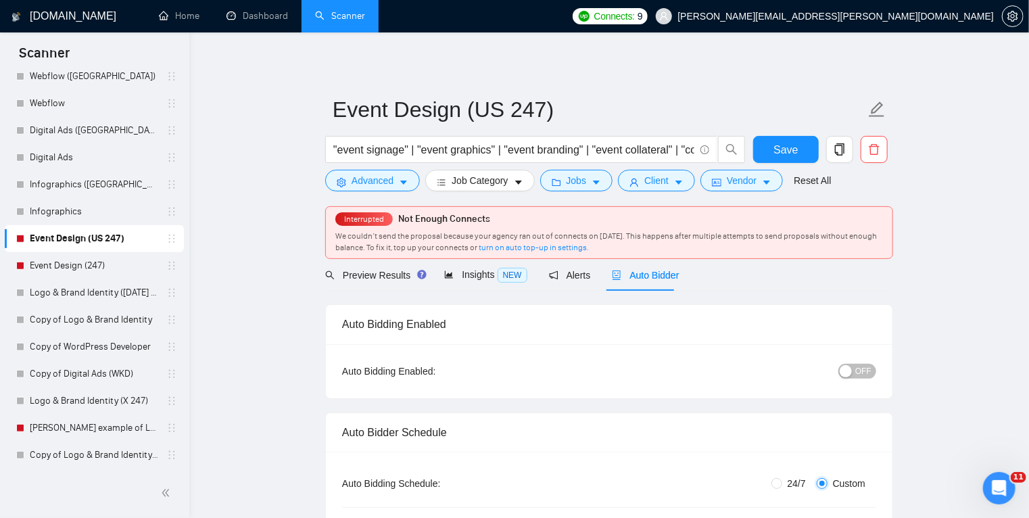
checkbox input "true"
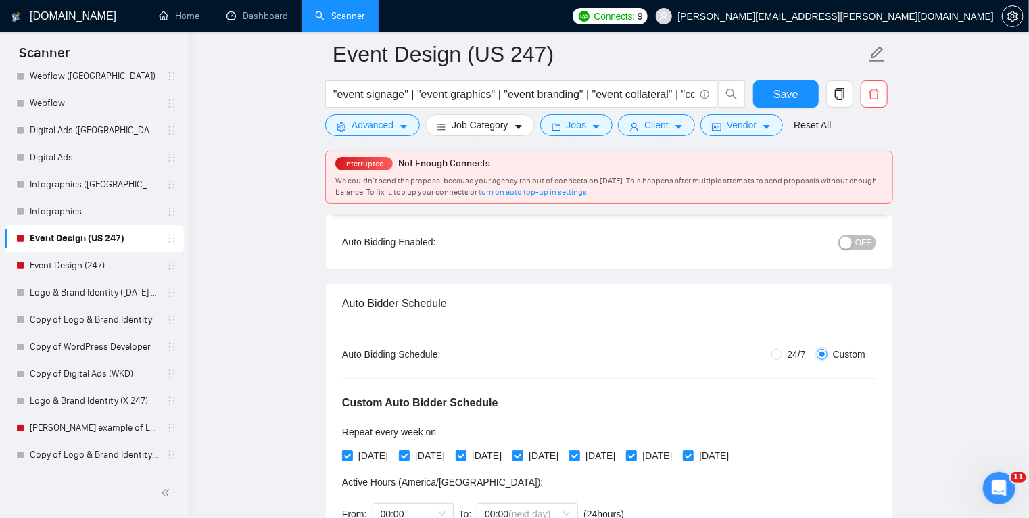
scroll to position [192, 0]
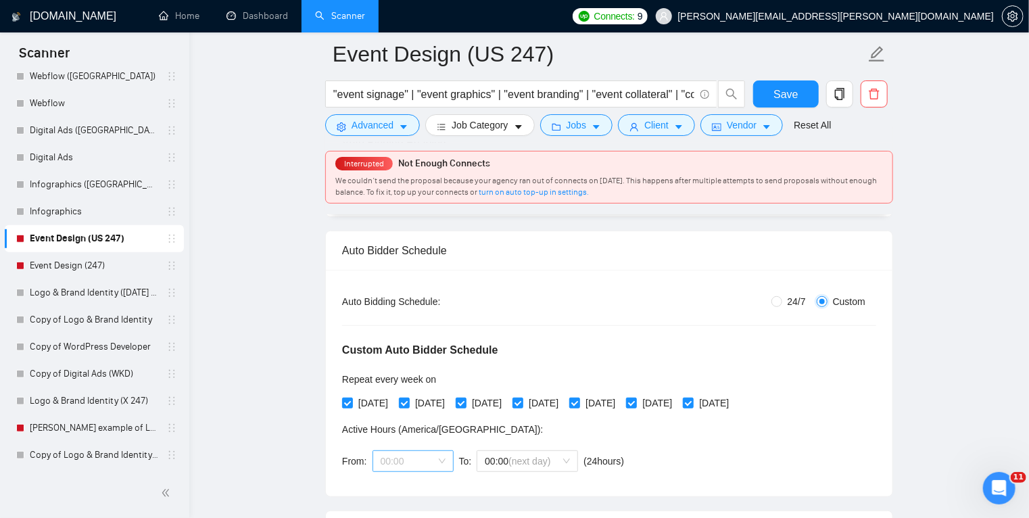
click at [444, 453] on span "00:00" at bounding box center [413, 461] width 65 height 20
click at [414, 515] on div "17:00" at bounding box center [411, 508] width 65 height 15
click at [517, 457] on span "(next day)" at bounding box center [530, 460] width 42 height 11
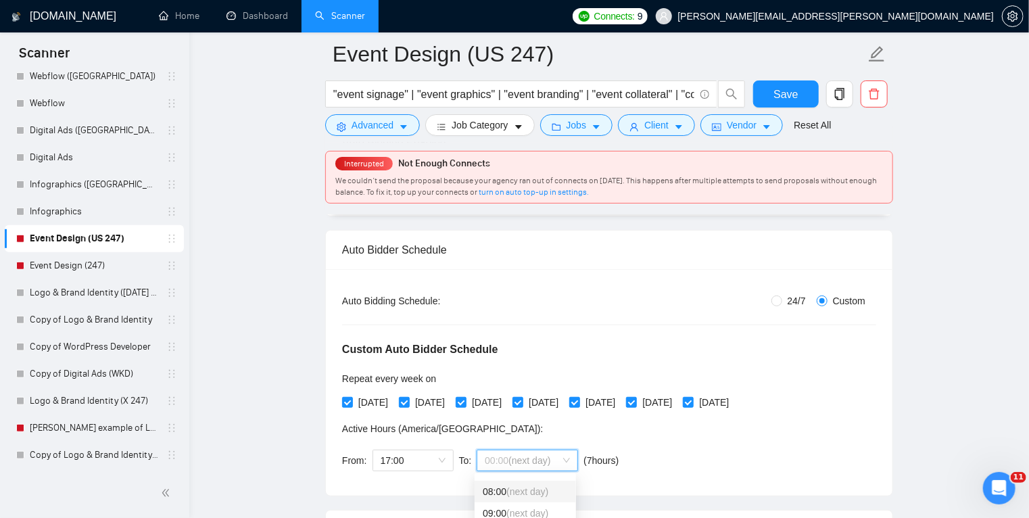
click at [536, 492] on span "(next day)" at bounding box center [528, 491] width 42 height 11
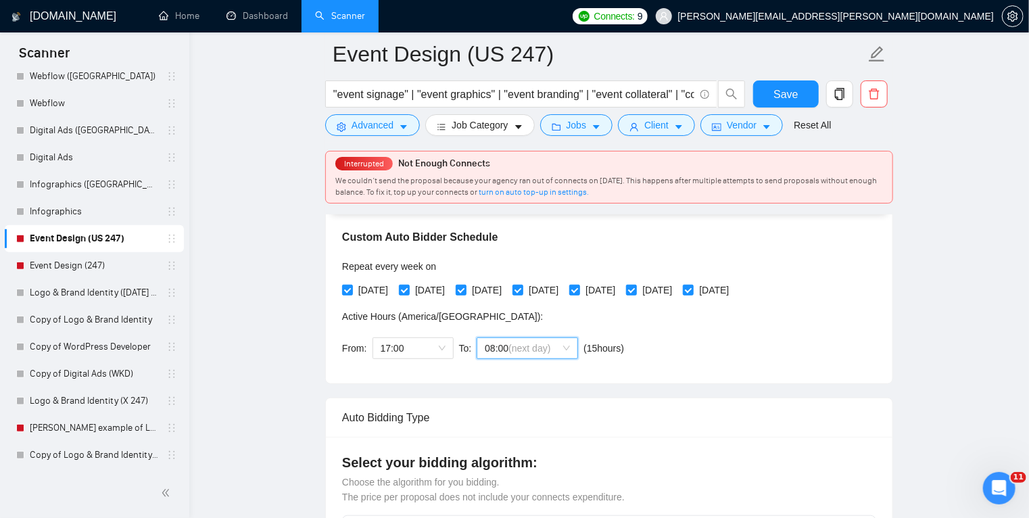
scroll to position [295, 0]
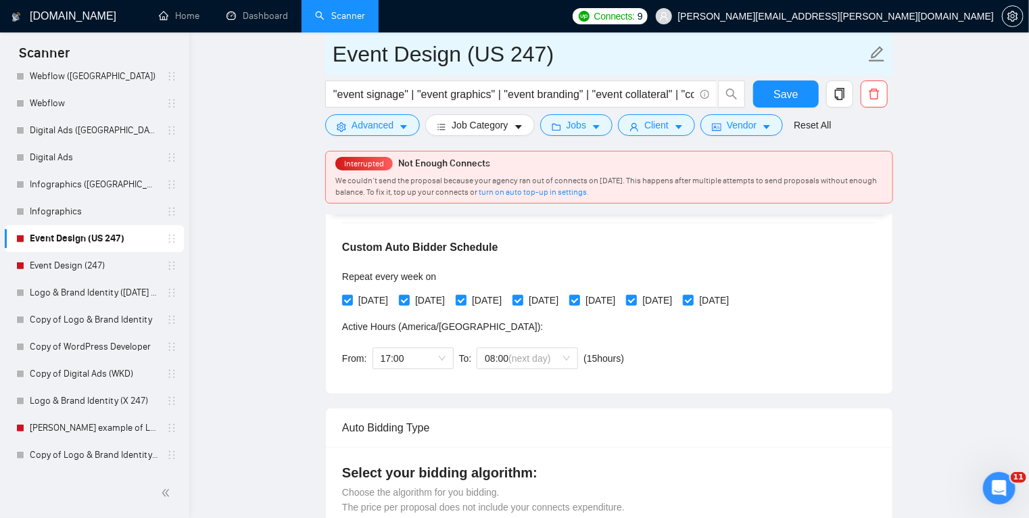
click at [512, 62] on input "Event Design (US 247)" at bounding box center [599, 54] width 533 height 34
type input "Event Design (US)"
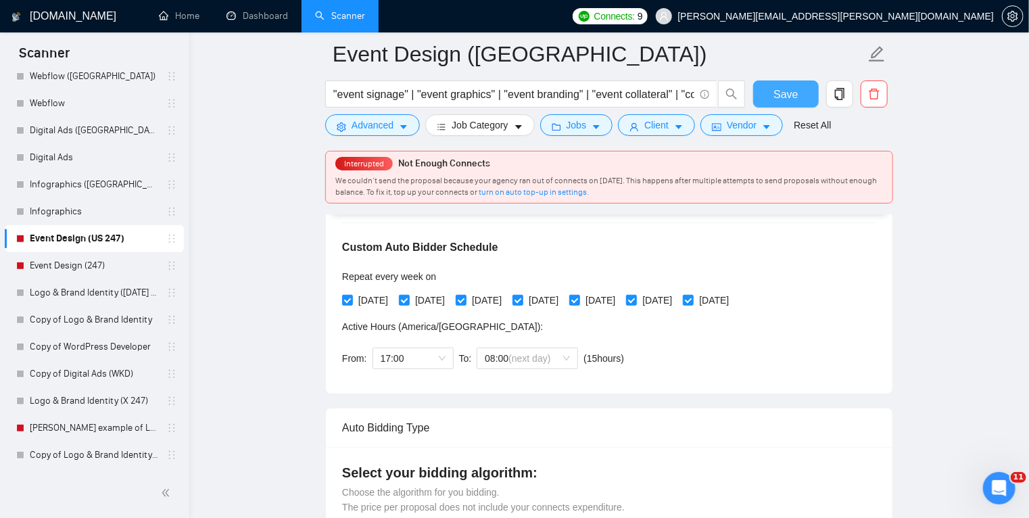
click at [785, 99] on span "Save" at bounding box center [786, 94] width 24 height 17
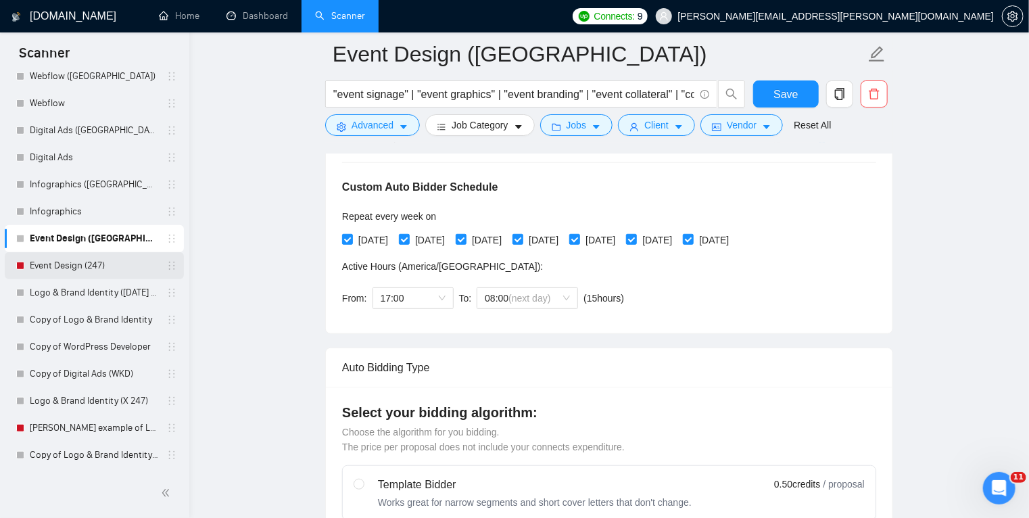
click at [108, 266] on link "Event Design (247)" at bounding box center [94, 265] width 129 height 27
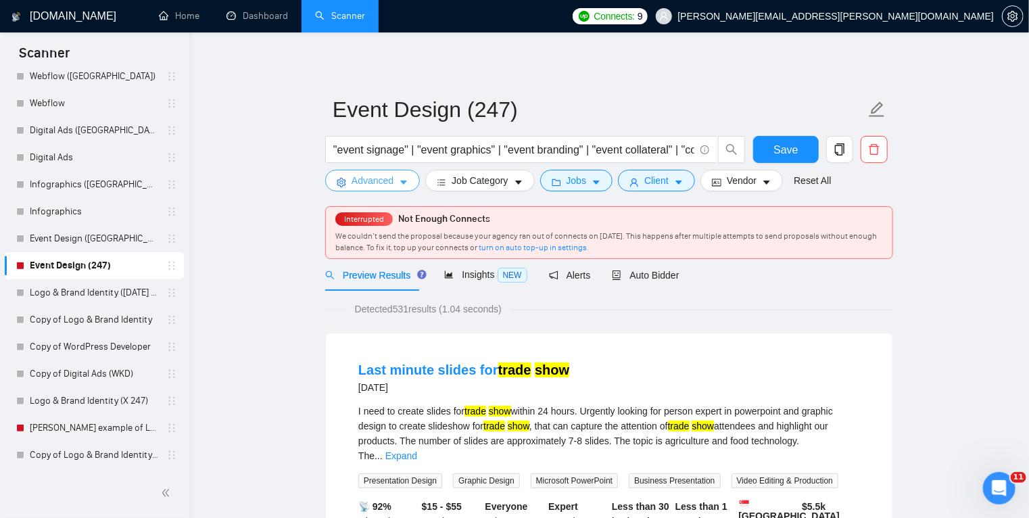
click at [405, 176] on button "Advanced" at bounding box center [372, 181] width 95 height 22
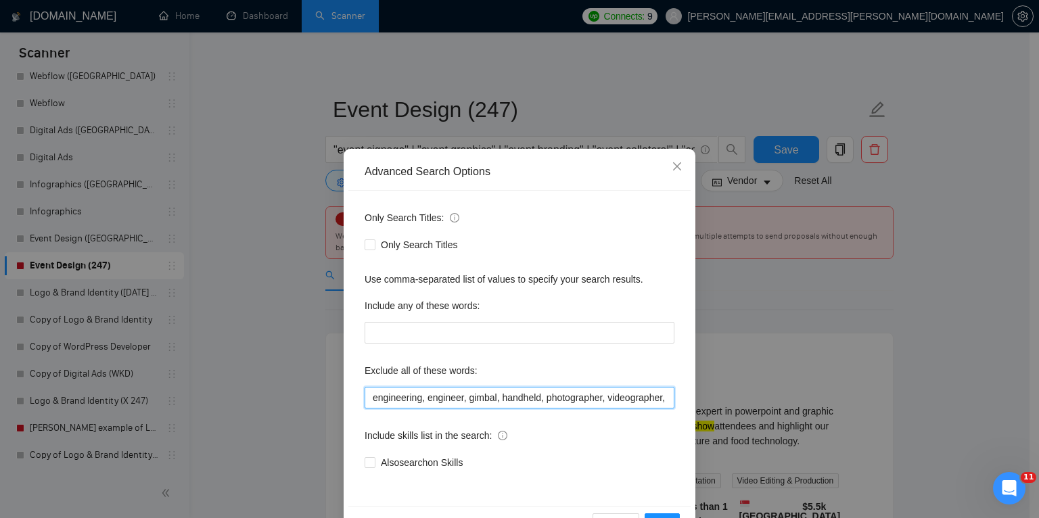
click at [365, 398] on input "engineering, engineer, gimbal, handheld, photographer, videographer, producer, …" at bounding box center [520, 398] width 310 height 22
paste input ""FBA", "amazon expert", "Supply Chain", "Logistics Facilitator", consultant, tr…"
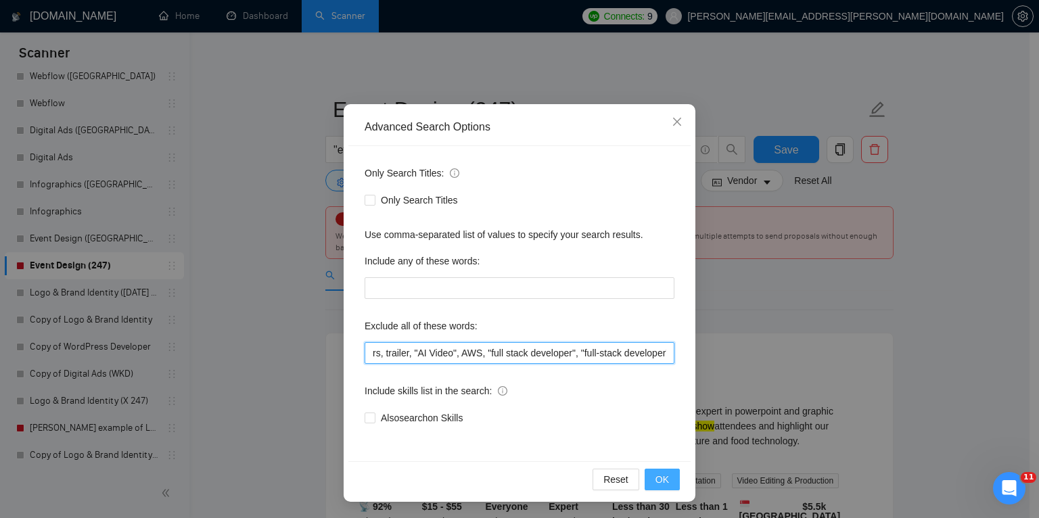
type input ""FBA", "amazon expert", "Supply Chain", "Logistics Facilitator", consultant, tr…"
click at [669, 476] on button "OK" at bounding box center [662, 480] width 35 height 22
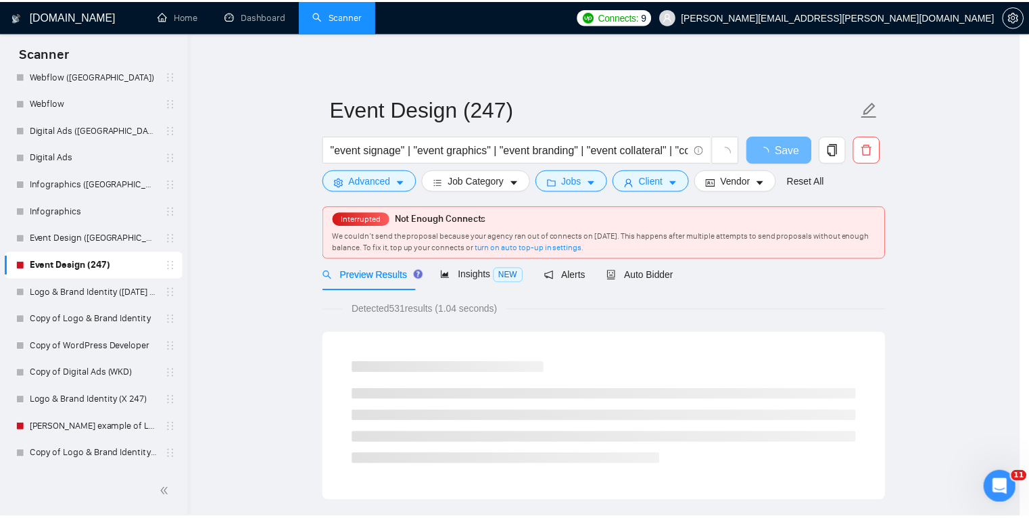
scroll to position [0, 0]
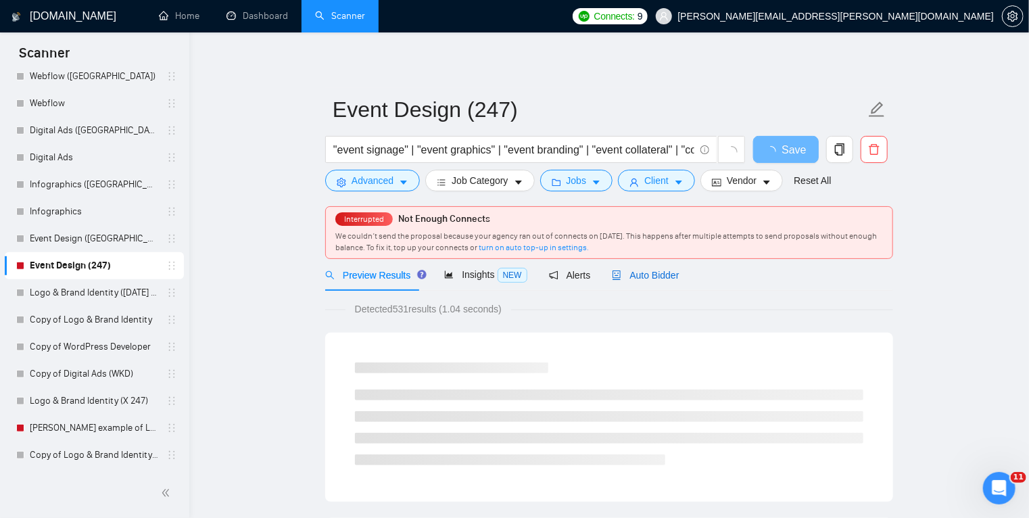
click at [653, 280] on span "Auto Bidder" at bounding box center [645, 275] width 67 height 11
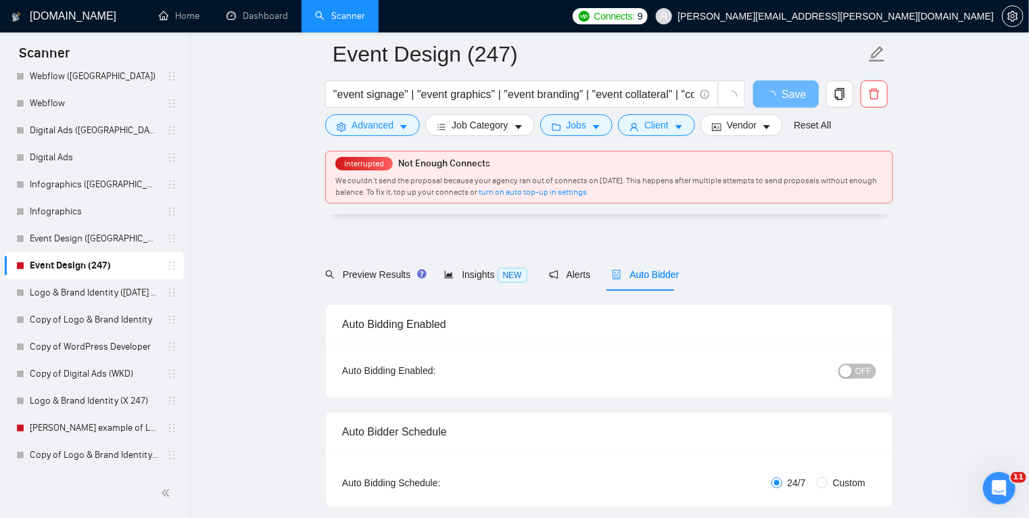
scroll to position [233, 0]
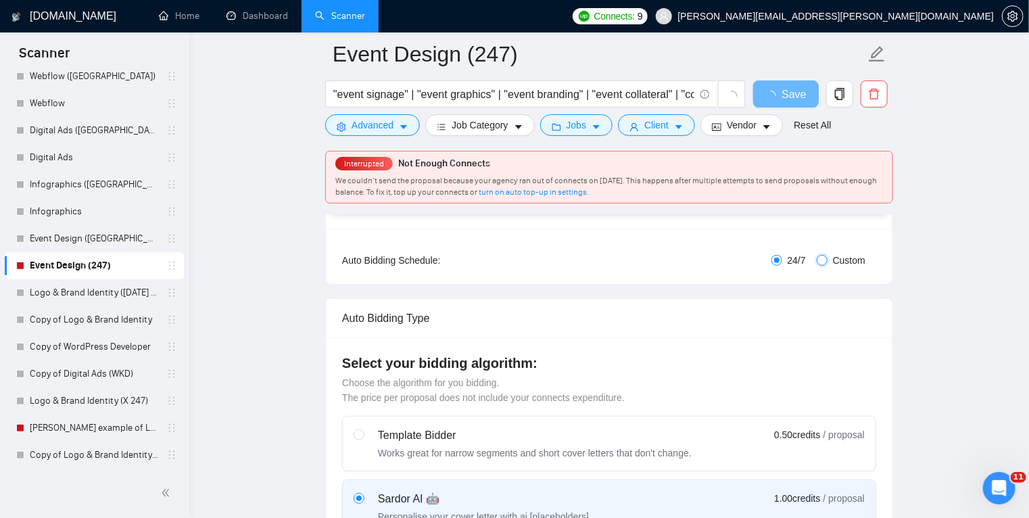
click at [822, 264] on input "Custom" at bounding box center [822, 260] width 11 height 11
radio input "true"
radio input "false"
checkbox input "true"
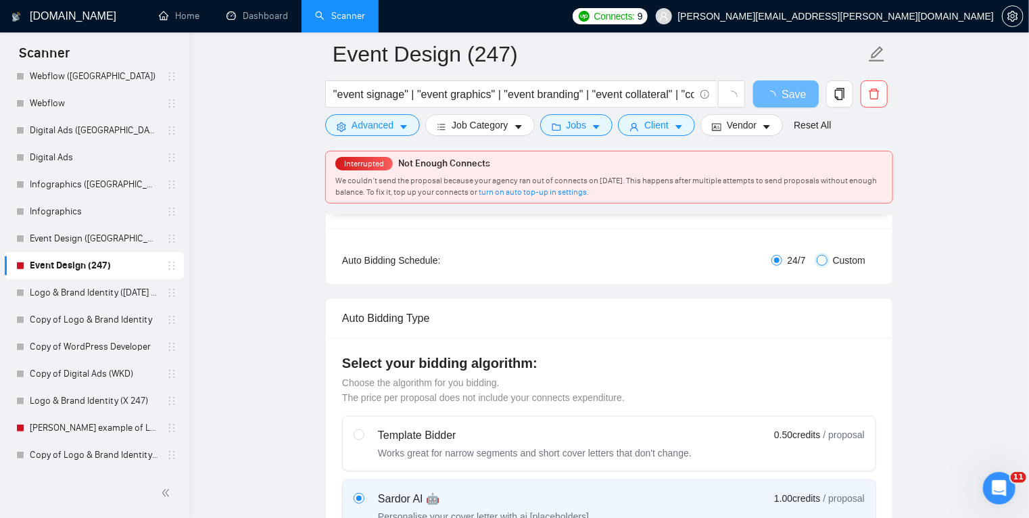
checkbox input "true"
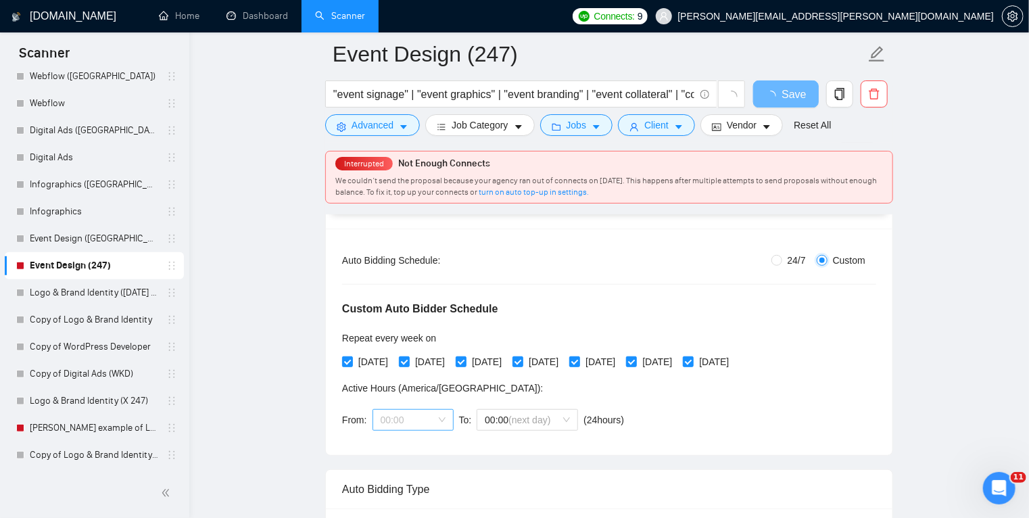
click at [436, 412] on span "00:00" at bounding box center [413, 420] width 65 height 20
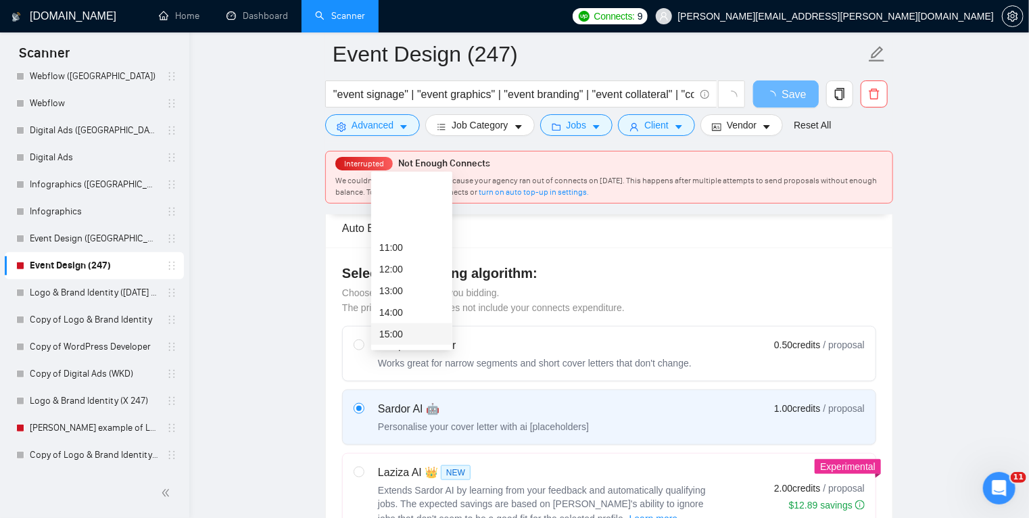
scroll to position [241, 0]
click at [413, 315] on div "17:00" at bounding box center [411, 312] width 65 height 15
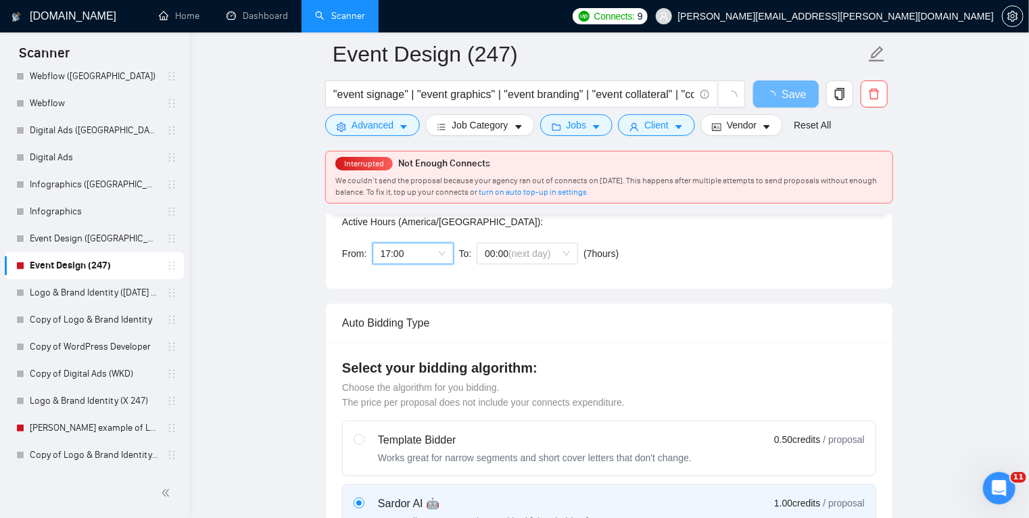
scroll to position [398, 0]
click at [525, 262] on span "00:00 (next day)" at bounding box center [527, 255] width 85 height 20
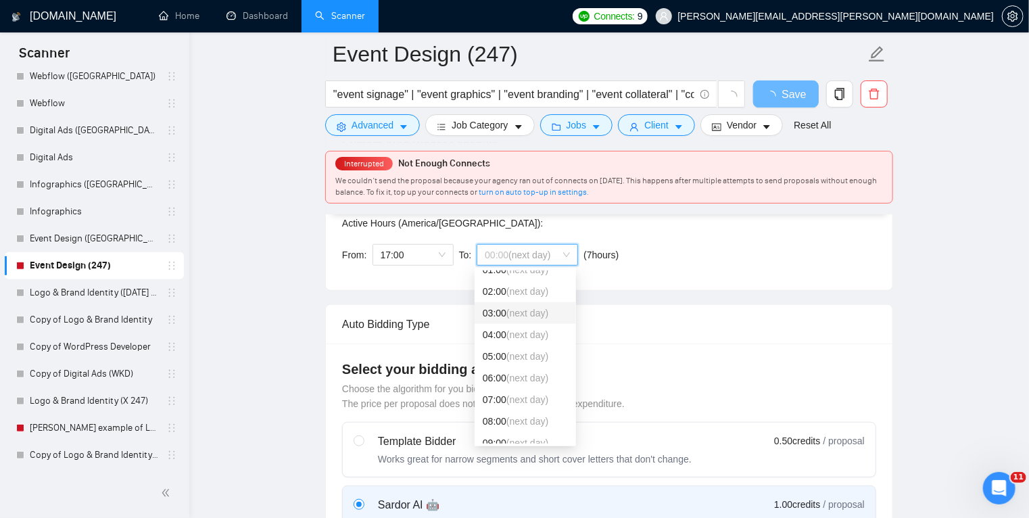
scroll to position [34, 0]
click at [538, 413] on div "08:00 (next day)" at bounding box center [525, 420] width 85 height 15
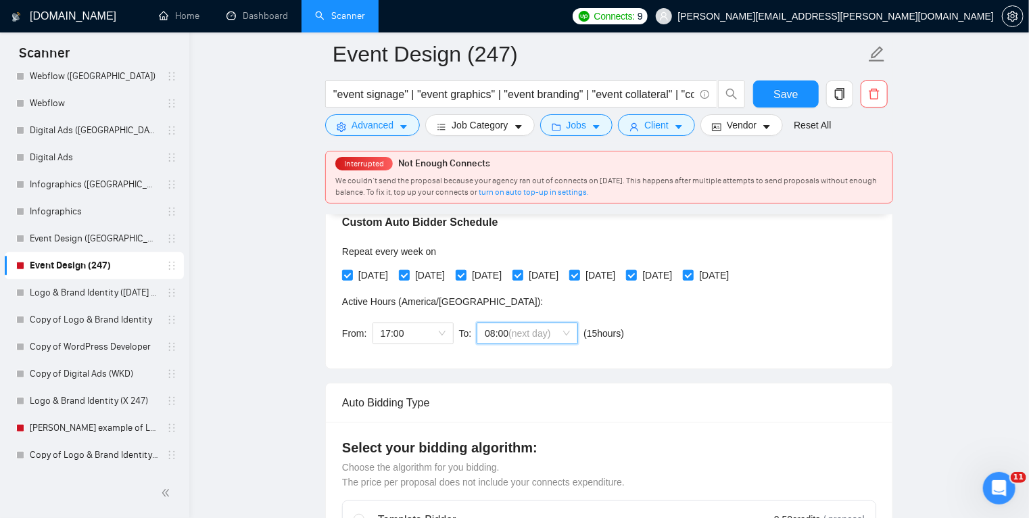
scroll to position [226, 0]
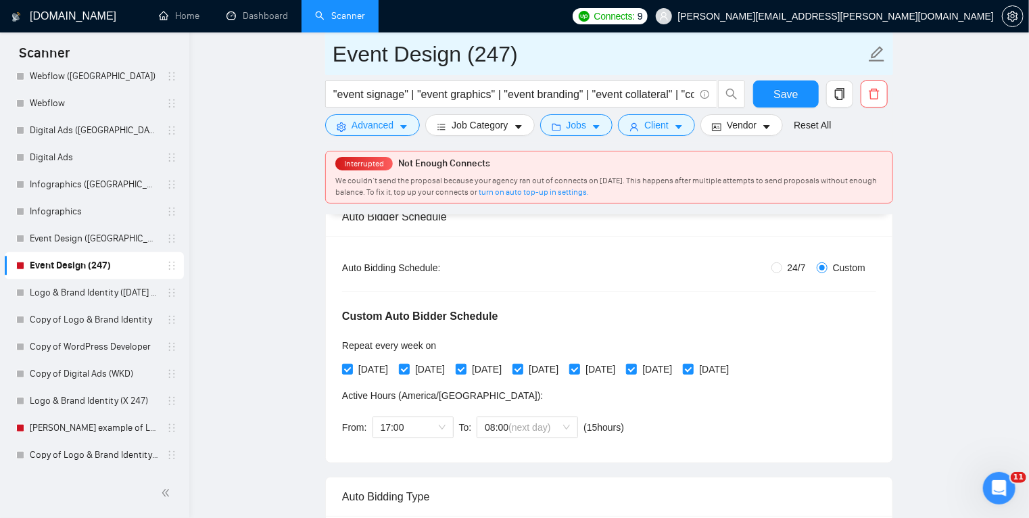
drag, startPoint x: 522, startPoint y: 53, endPoint x: 468, endPoint y: 54, distance: 54.1
click at [468, 54] on input "Event Design (247)" at bounding box center [599, 54] width 533 height 34
type input "Event Design"
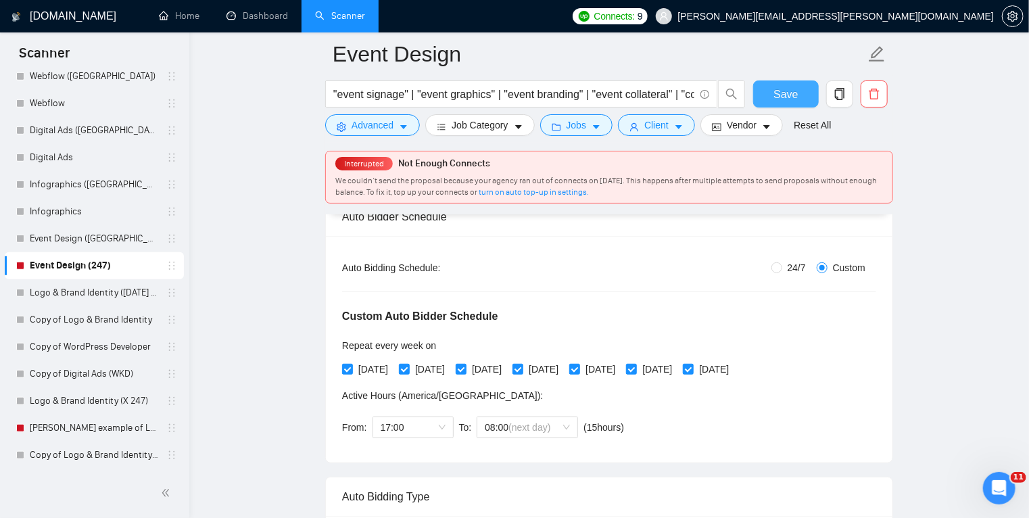
click at [774, 95] on span "Save" at bounding box center [786, 94] width 24 height 17
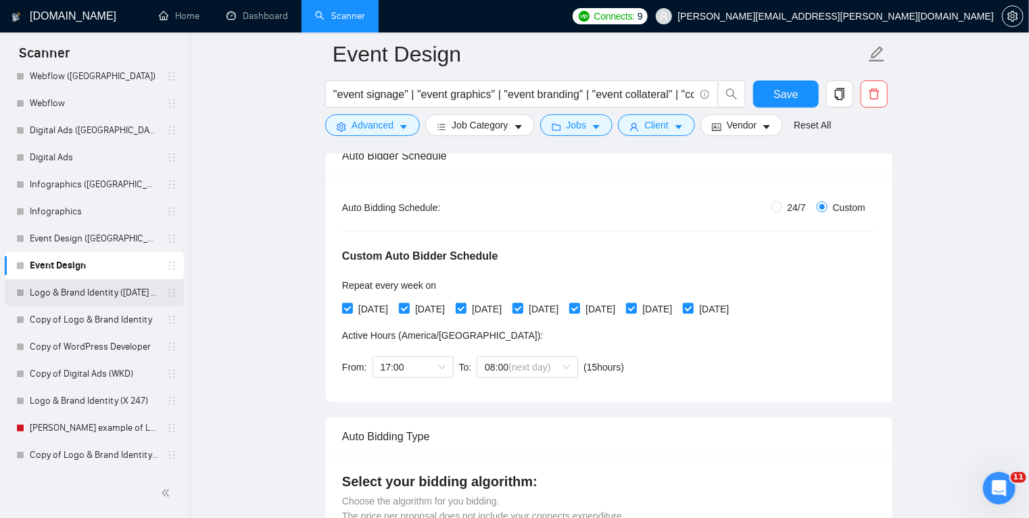
click at [128, 291] on link "Logo & Brand Identity ([DATE] AM)" at bounding box center [94, 292] width 129 height 27
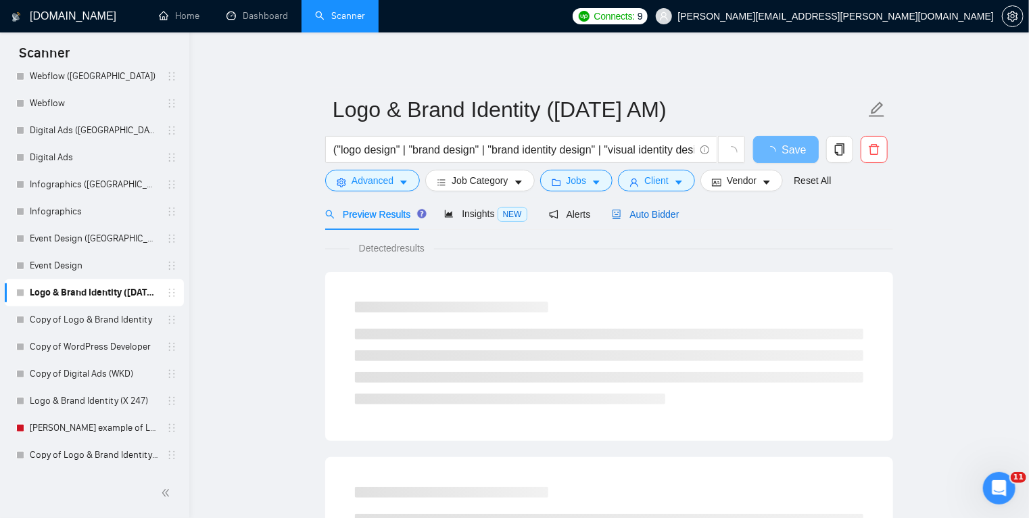
click at [641, 212] on span "Auto Bidder" at bounding box center [645, 214] width 67 height 11
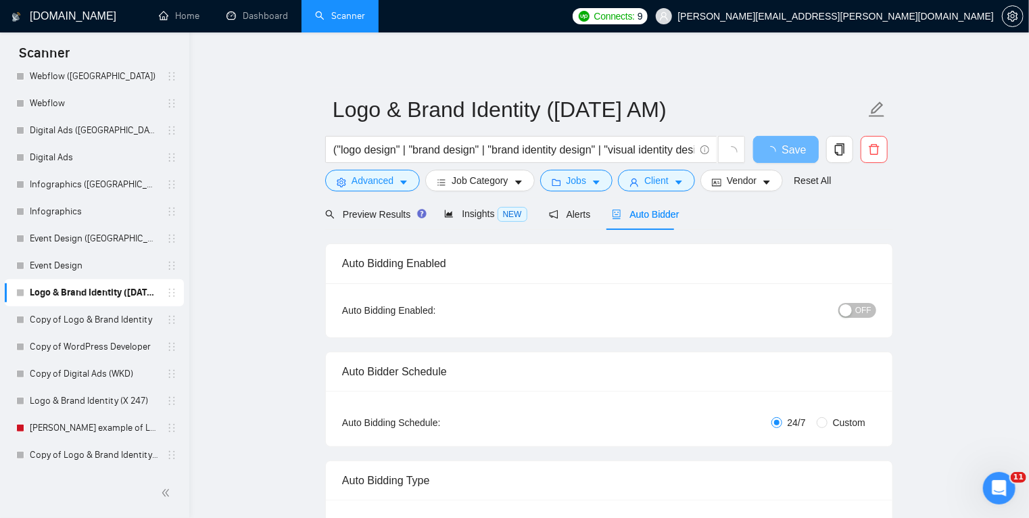
radio input "false"
radio input "true"
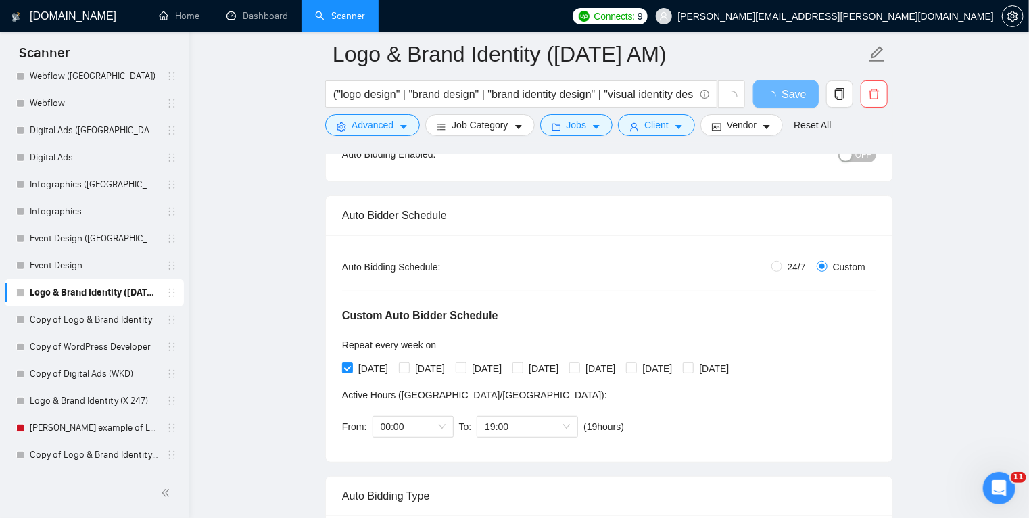
scroll to position [168, 0]
click at [873, 101] on button "button" at bounding box center [874, 93] width 27 height 27
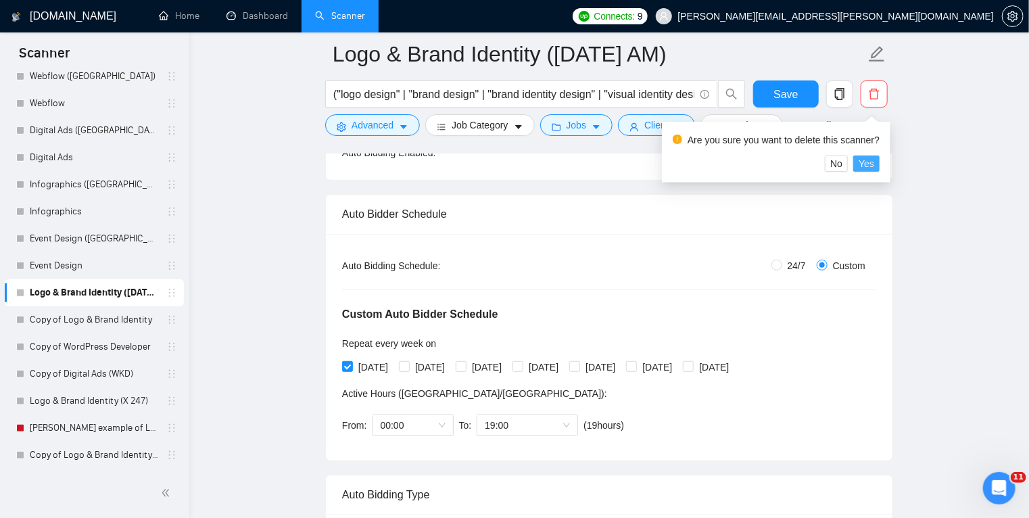
click at [864, 160] on span "Yes" at bounding box center [867, 163] width 16 height 15
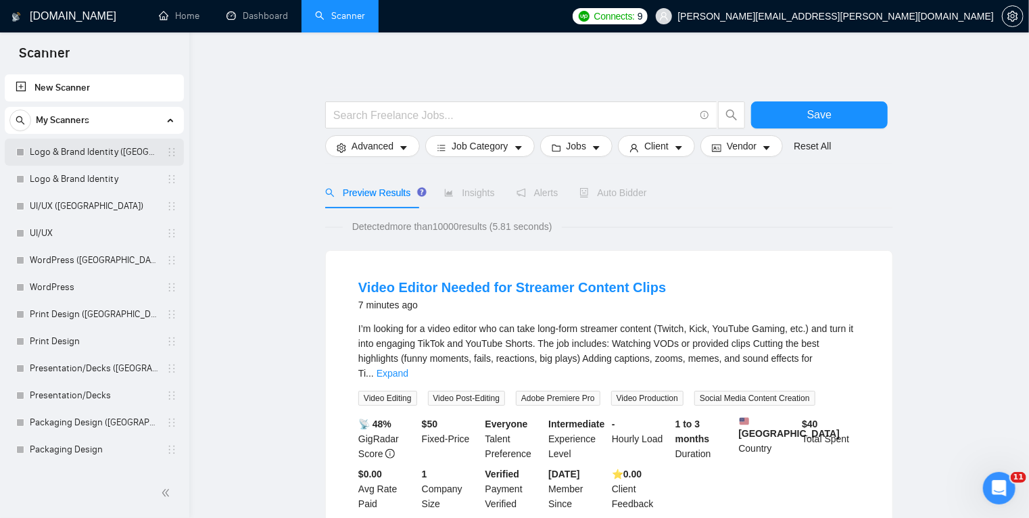
click at [95, 151] on link "Logo & Brand Identity ([GEOGRAPHIC_DATA])" at bounding box center [94, 152] width 129 height 27
